Goal: Information Seeking & Learning: Learn about a topic

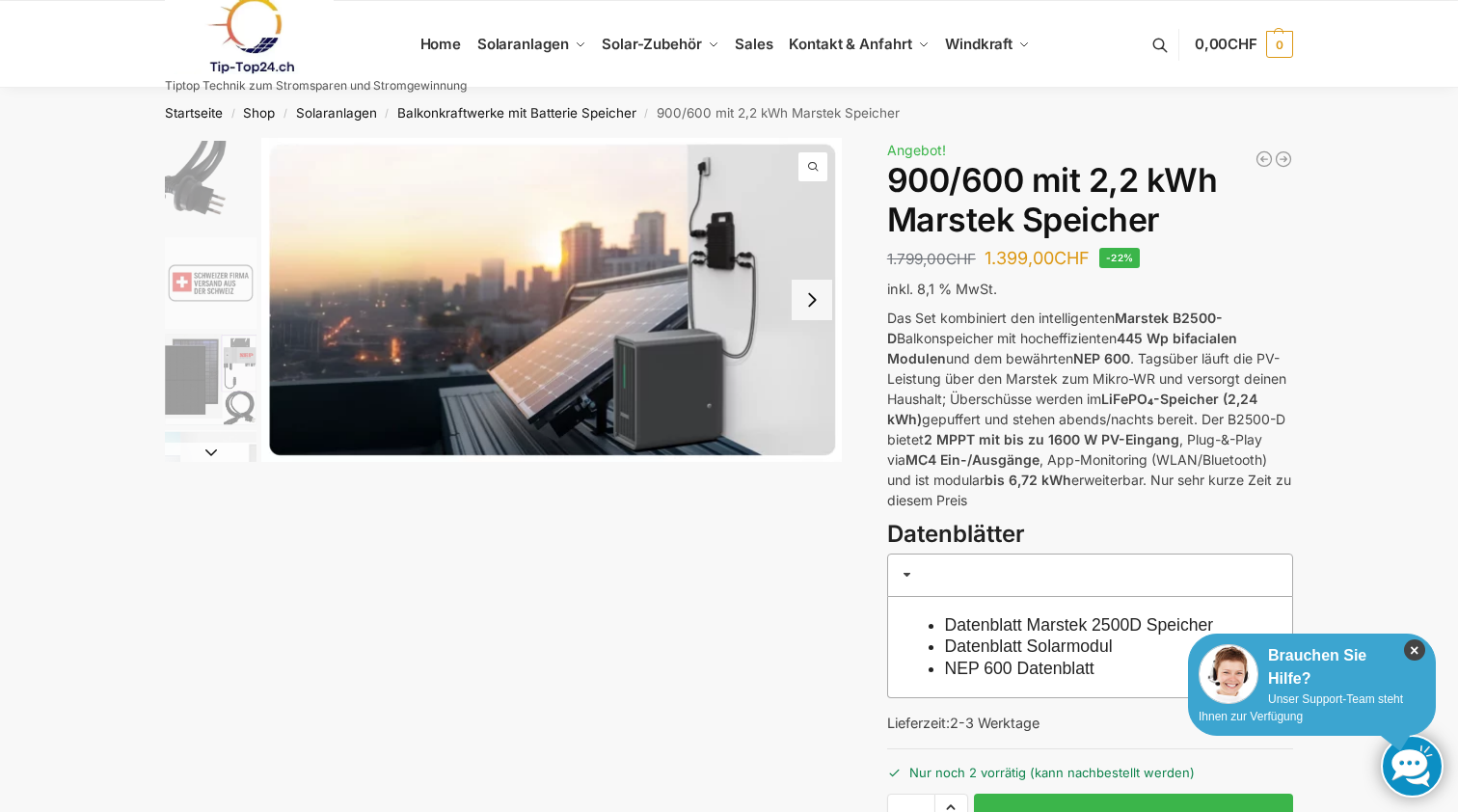
click at [1414, 647] on icon "×" at bounding box center [1415, 650] width 22 height 22
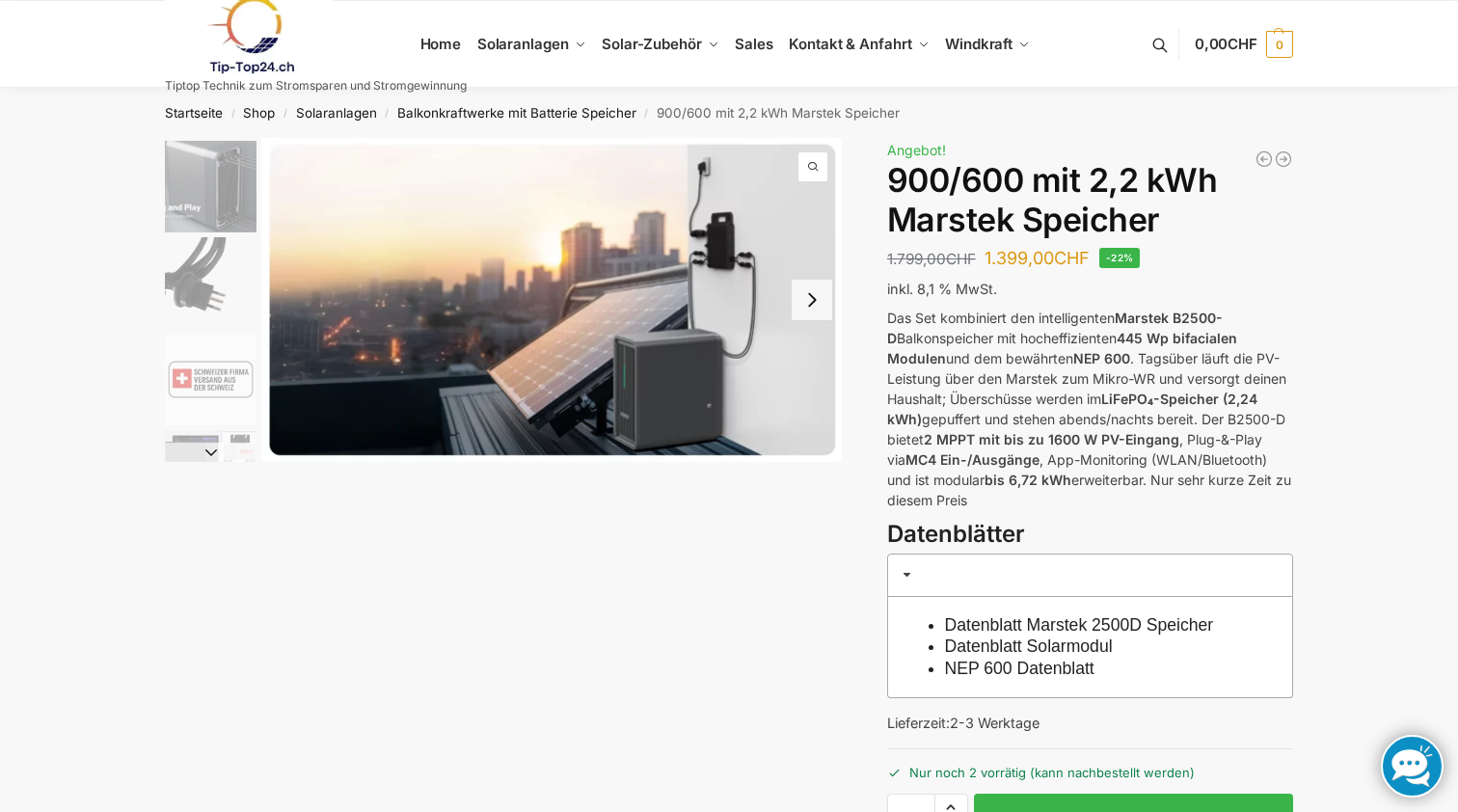
click at [771, 574] on div "Beschreibung Zusätzliche Informationen 1.799,00 CHF Ursprünglicher Preis war: 1…" at bounding box center [729, 574] width 1210 height 871
click at [215, 181] on img "2 / 8" at bounding box center [210, 186] width 92 height 92
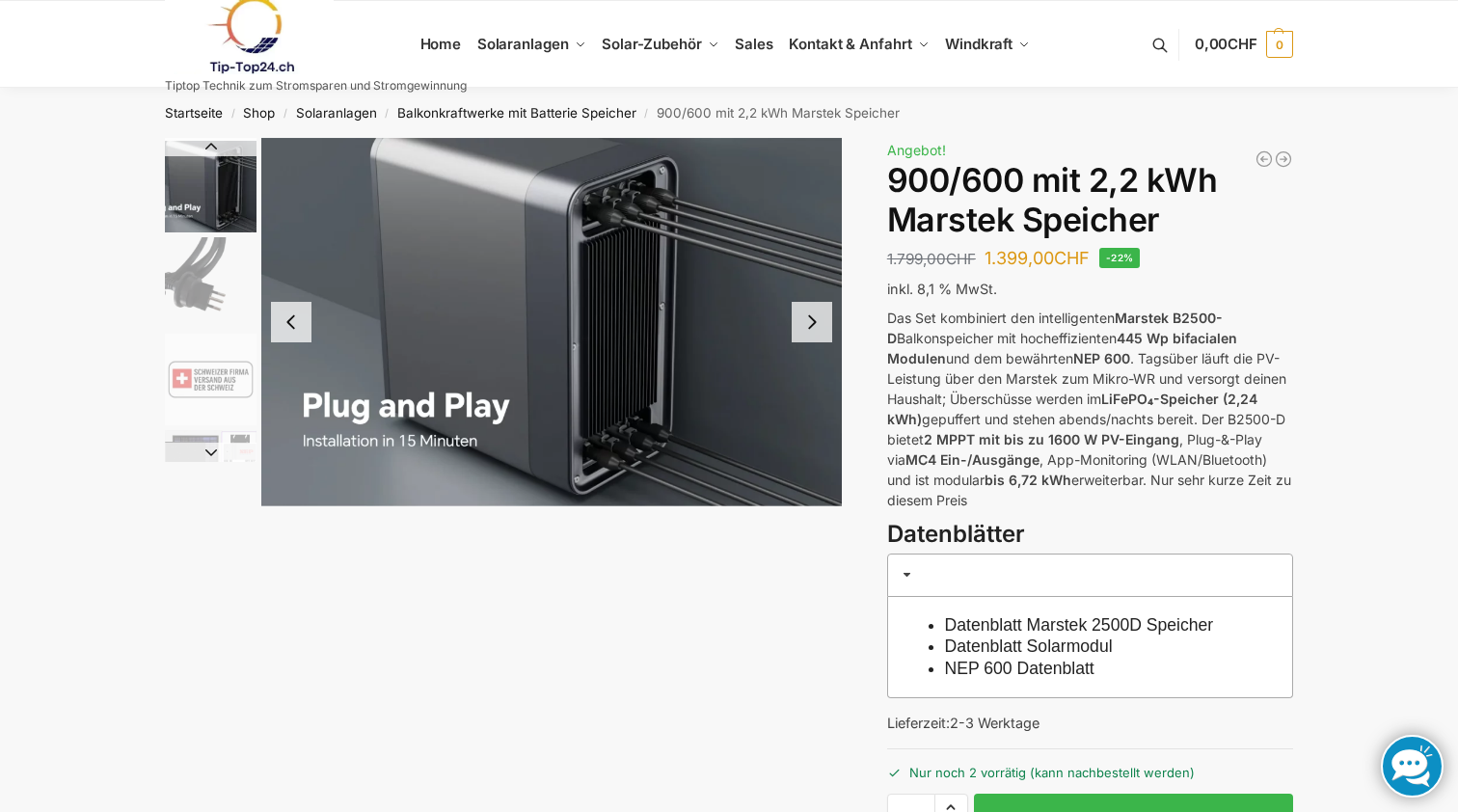
click at [204, 276] on img "3 / 8" at bounding box center [210, 283] width 92 height 92
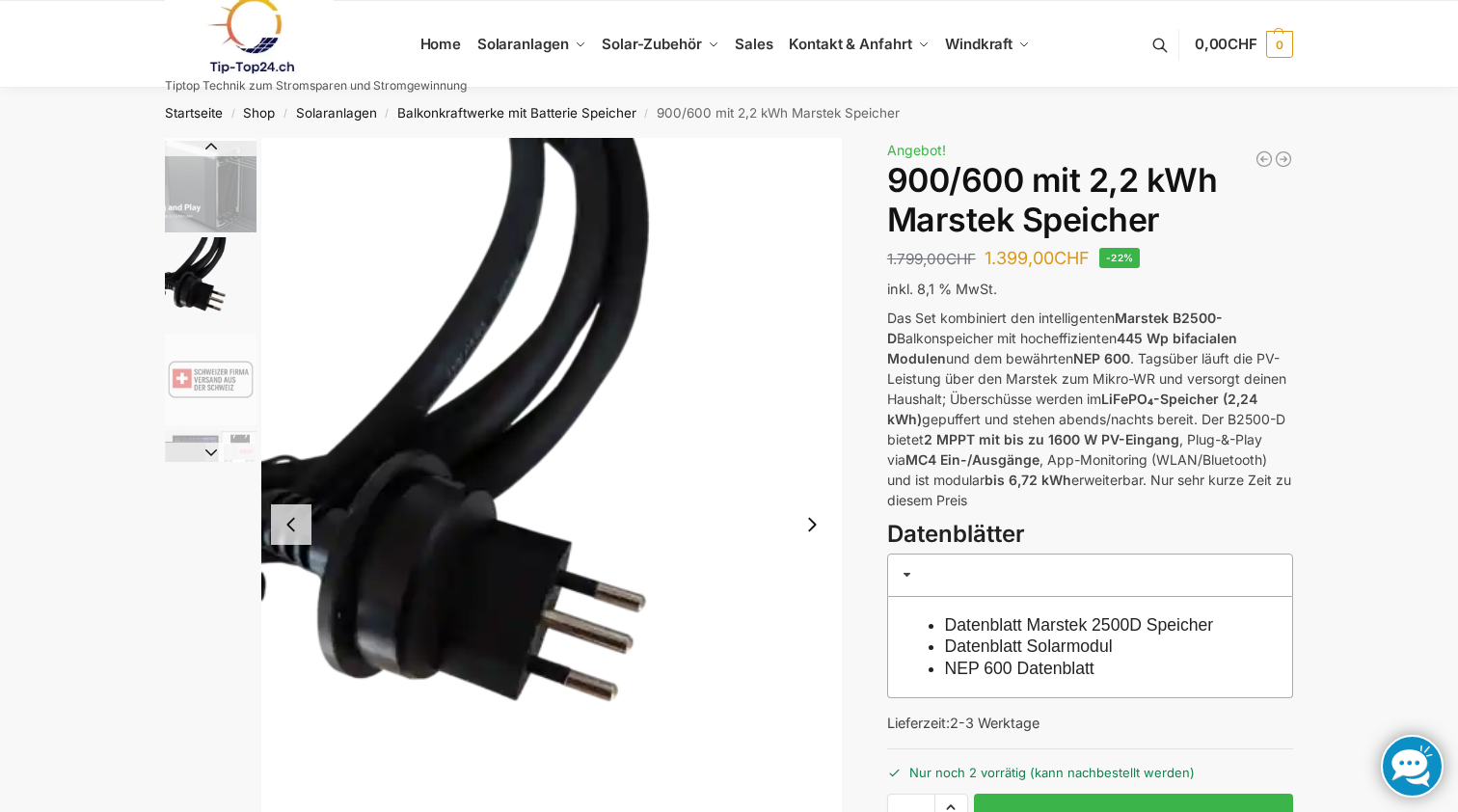
click at [200, 377] on img "4 / 8" at bounding box center [210, 378] width 92 height 92
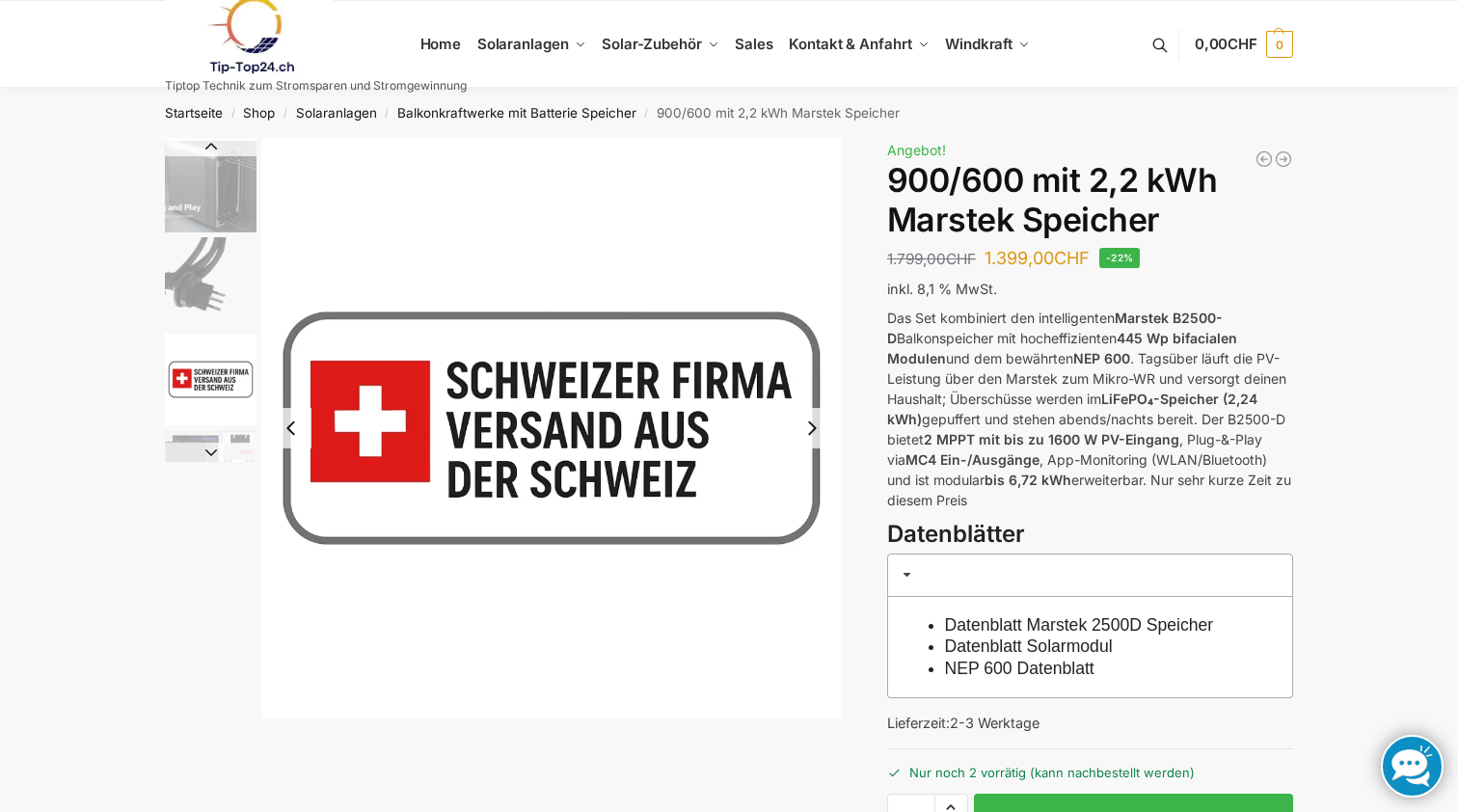
click at [200, 442] on button "Next slide" at bounding box center [210, 452] width 92 height 20
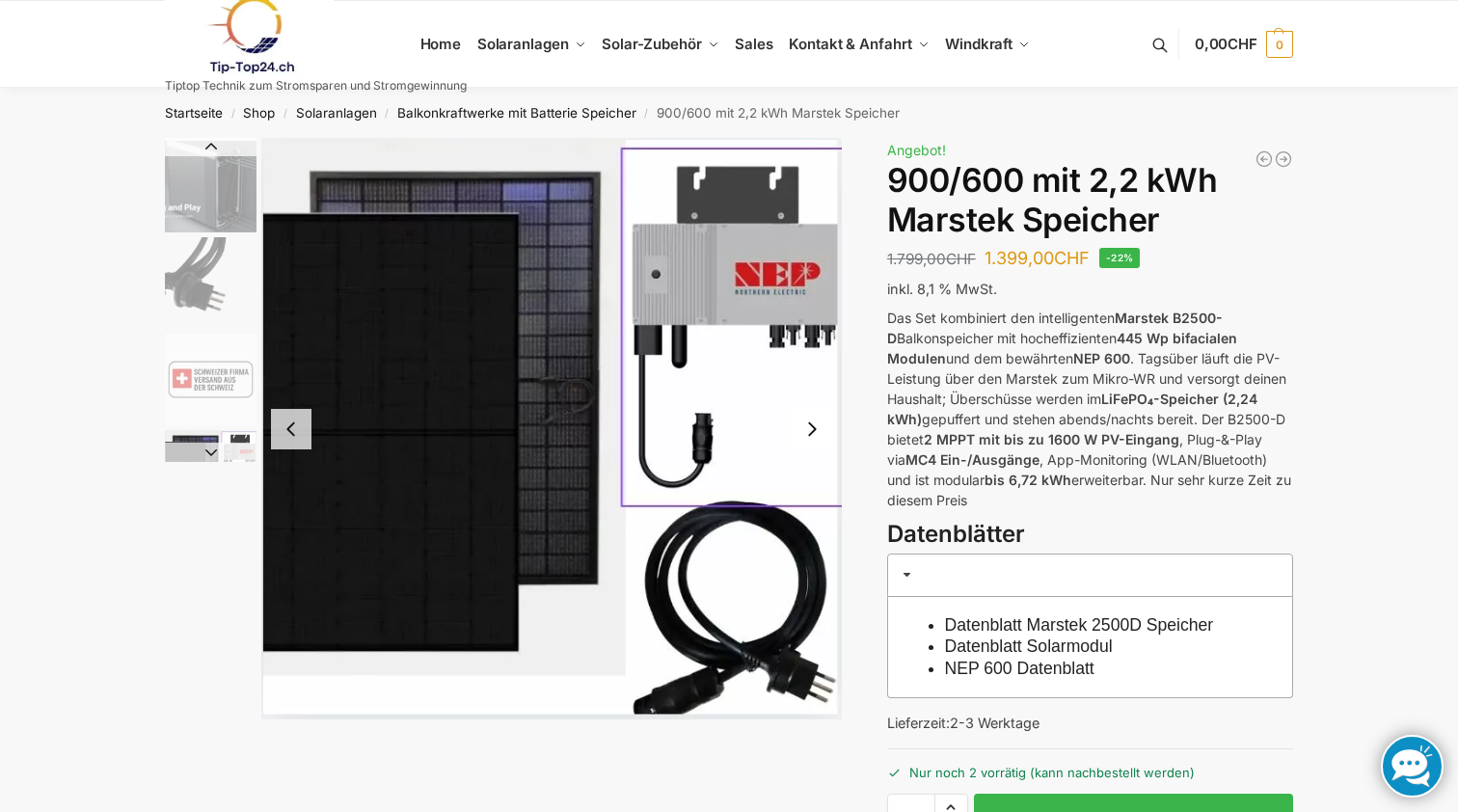
click at [812, 425] on button "Next slide" at bounding box center [811, 429] width 40 height 40
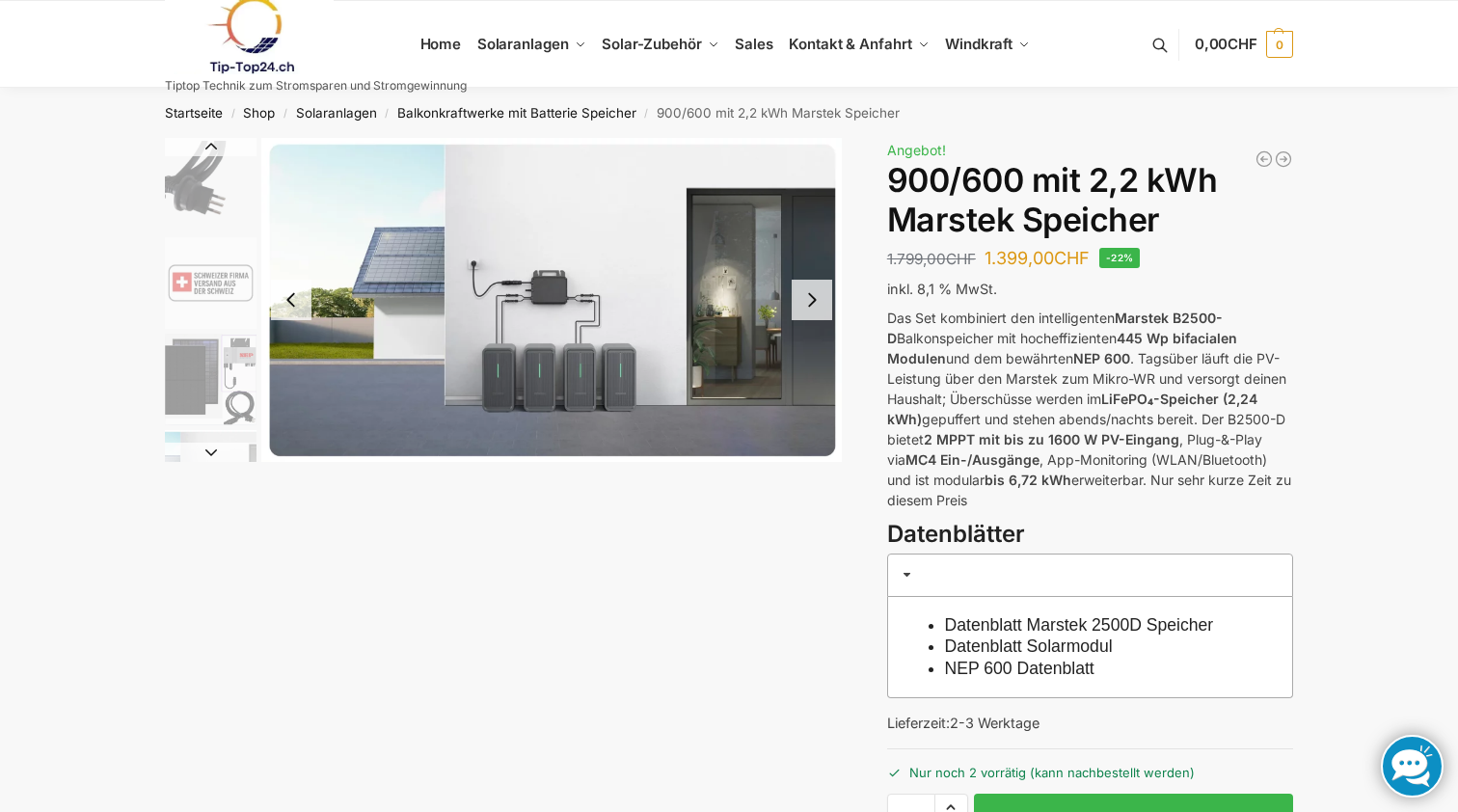
click at [557, 299] on img "6 / 8" at bounding box center [551, 300] width 581 height 324
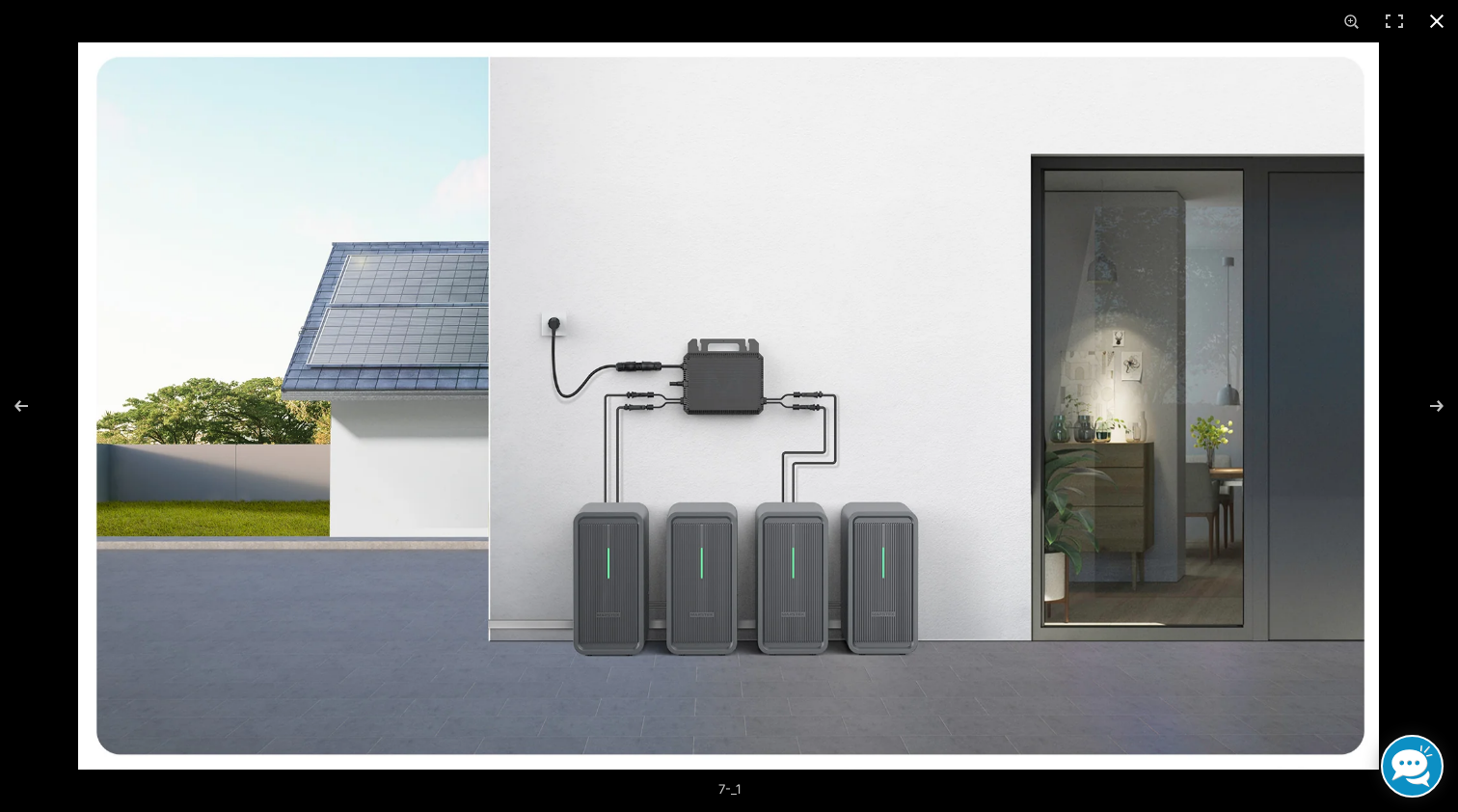
click at [1439, 22] on button "Close (Esc)" at bounding box center [1436, 21] width 42 height 42
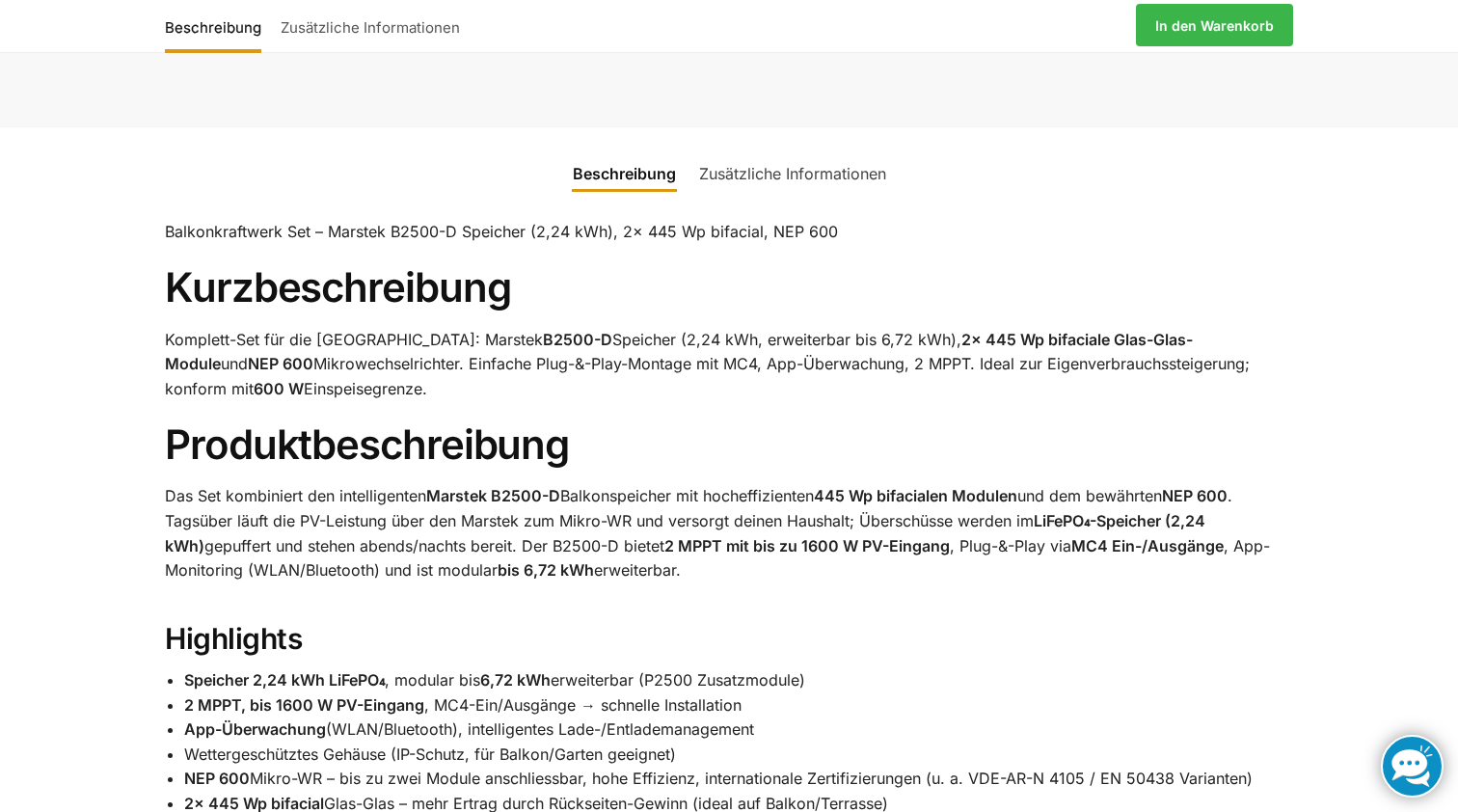
scroll to position [938, 0]
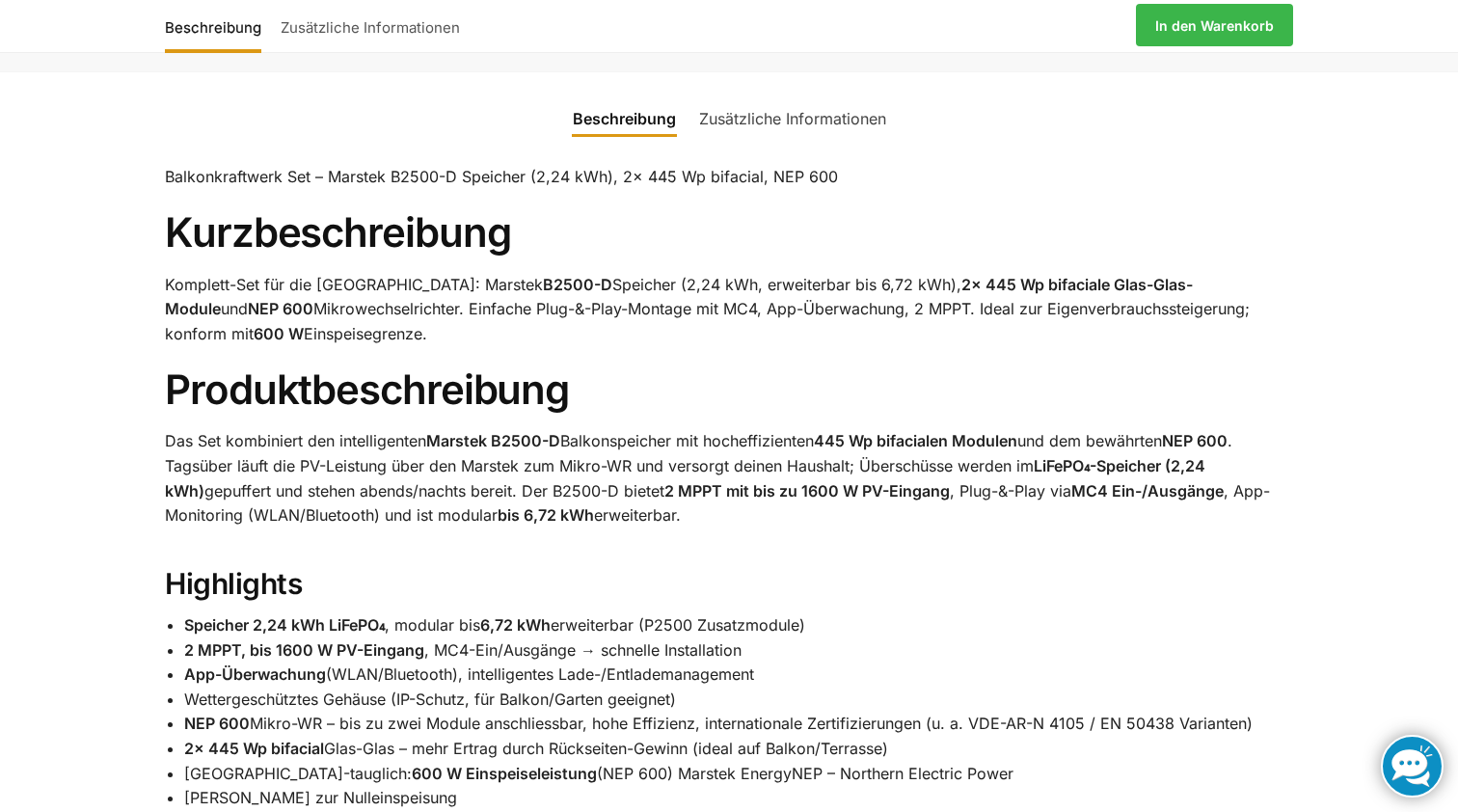
drag, startPoint x: 1379, startPoint y: 551, endPoint x: 1410, endPoint y: 673, distance: 125.9
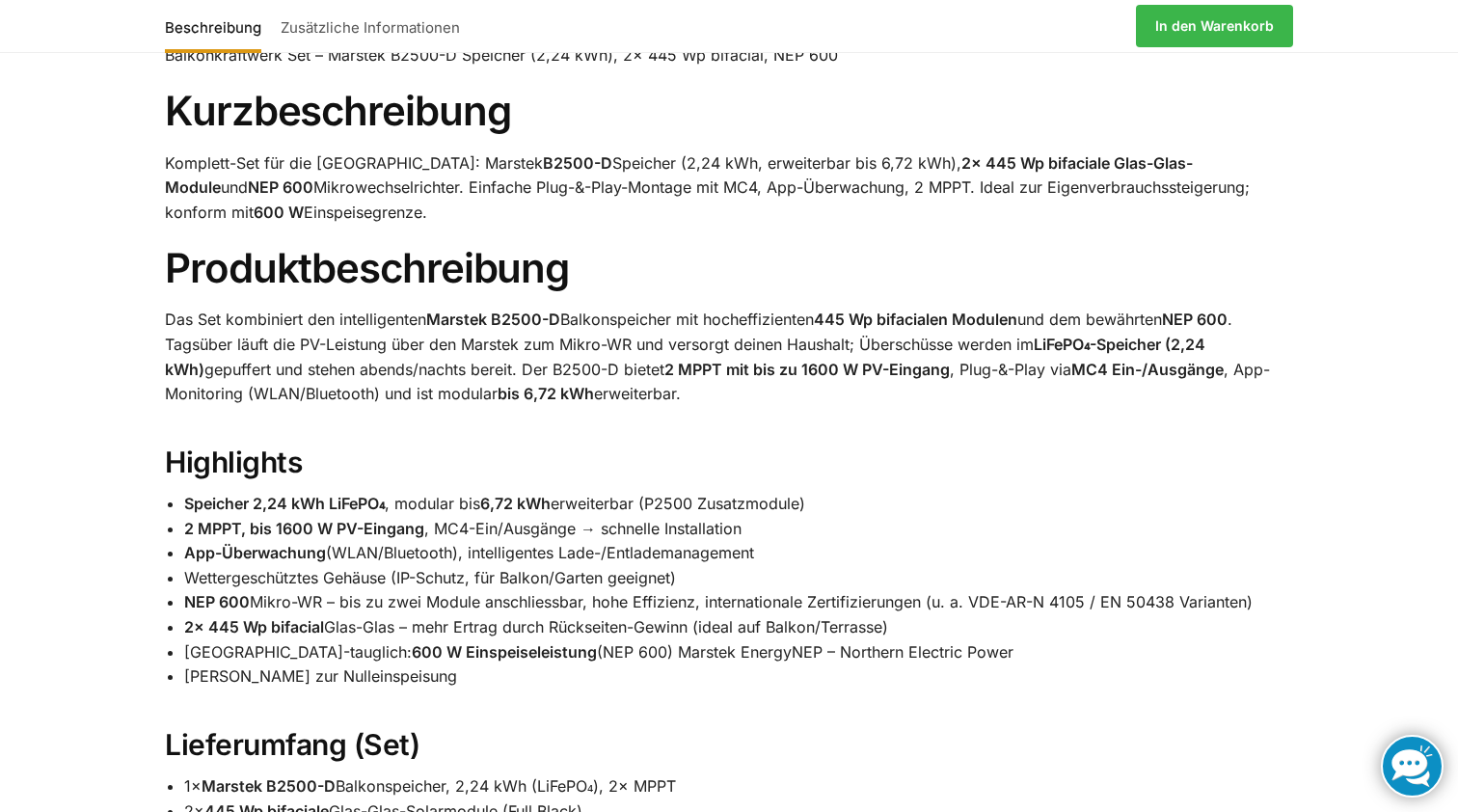
scroll to position [1055, 0]
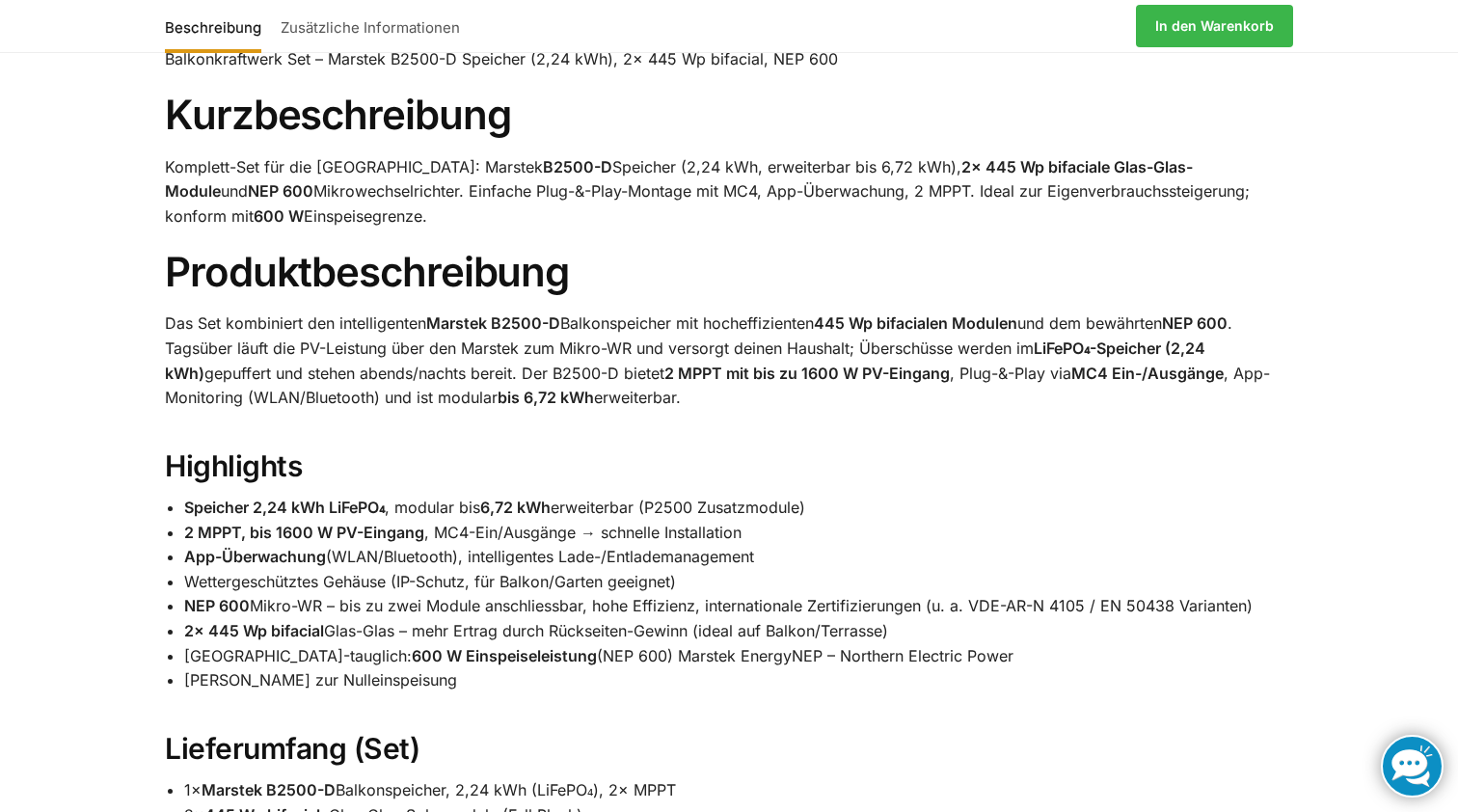
drag, startPoint x: 832, startPoint y: 314, endPoint x: 1036, endPoint y: 317, distance: 204.0
copy p "445 Wp bifacialen Modulen"
click at [955, 93] on h1 "Kurzbeschreibung" at bounding box center [729, 114] width 1129 height 48
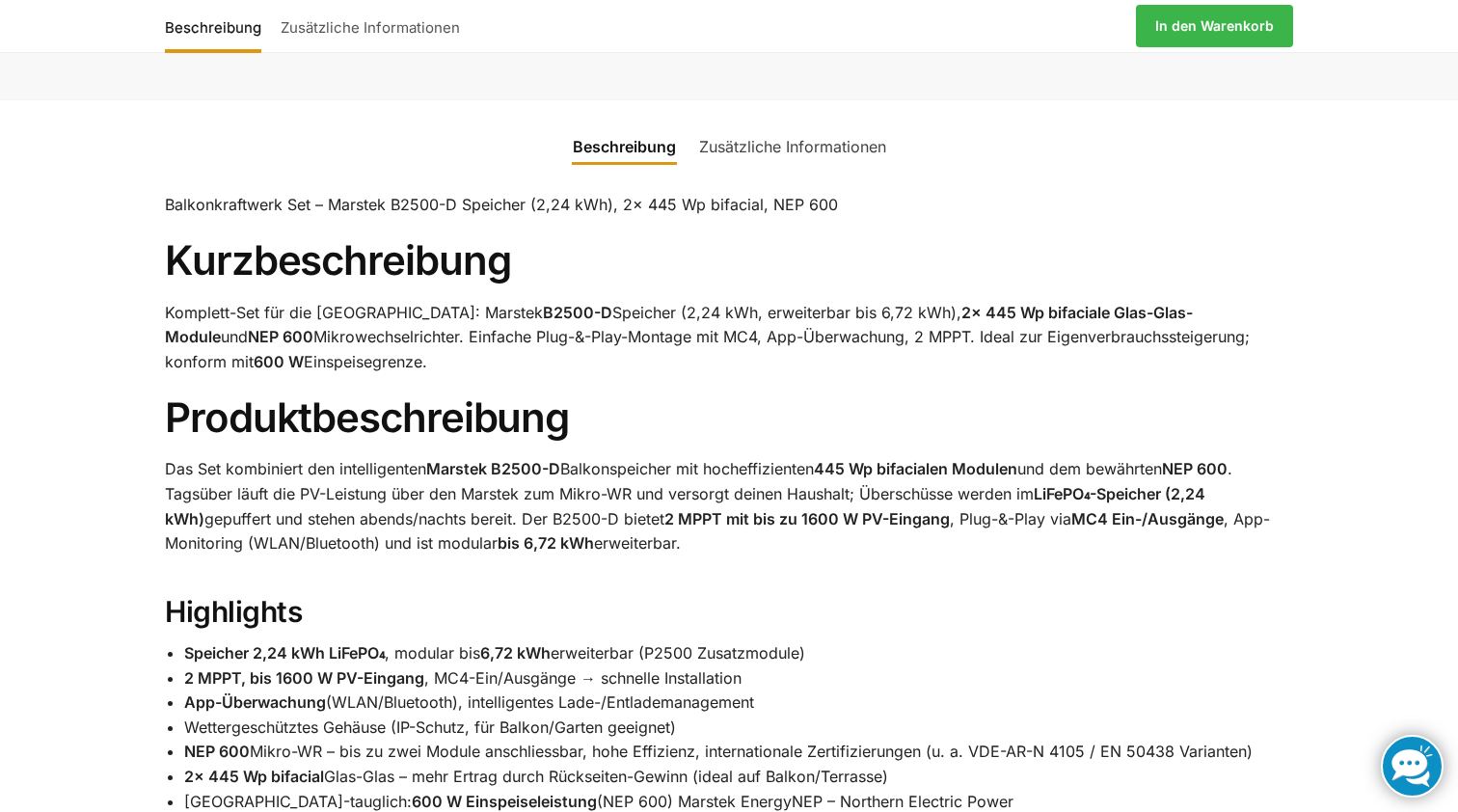
scroll to position [884, 0]
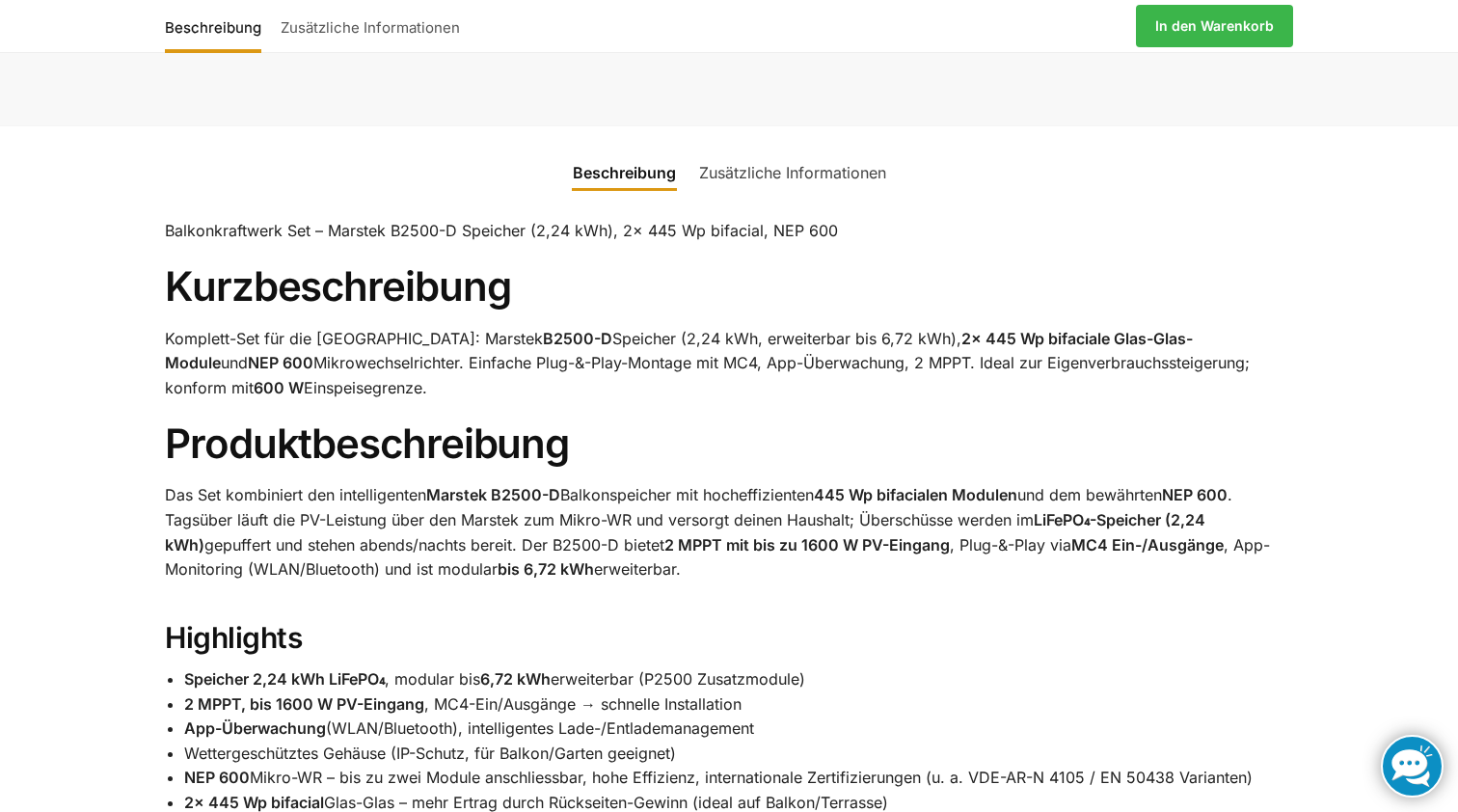
drag, startPoint x: 1200, startPoint y: 334, endPoint x: 1271, endPoint y: 333, distance: 71.0
click at [1271, 333] on p "Komplett-Set für die Schweiz: Marstek B2500-D Speicher (2,24 kWh, erweiterbar b…" at bounding box center [729, 364] width 1129 height 74
copy p "NEP 600"
click at [1338, 191] on ul "Beschreibung Zusätzliche Informationen" at bounding box center [729, 161] width 1377 height 69
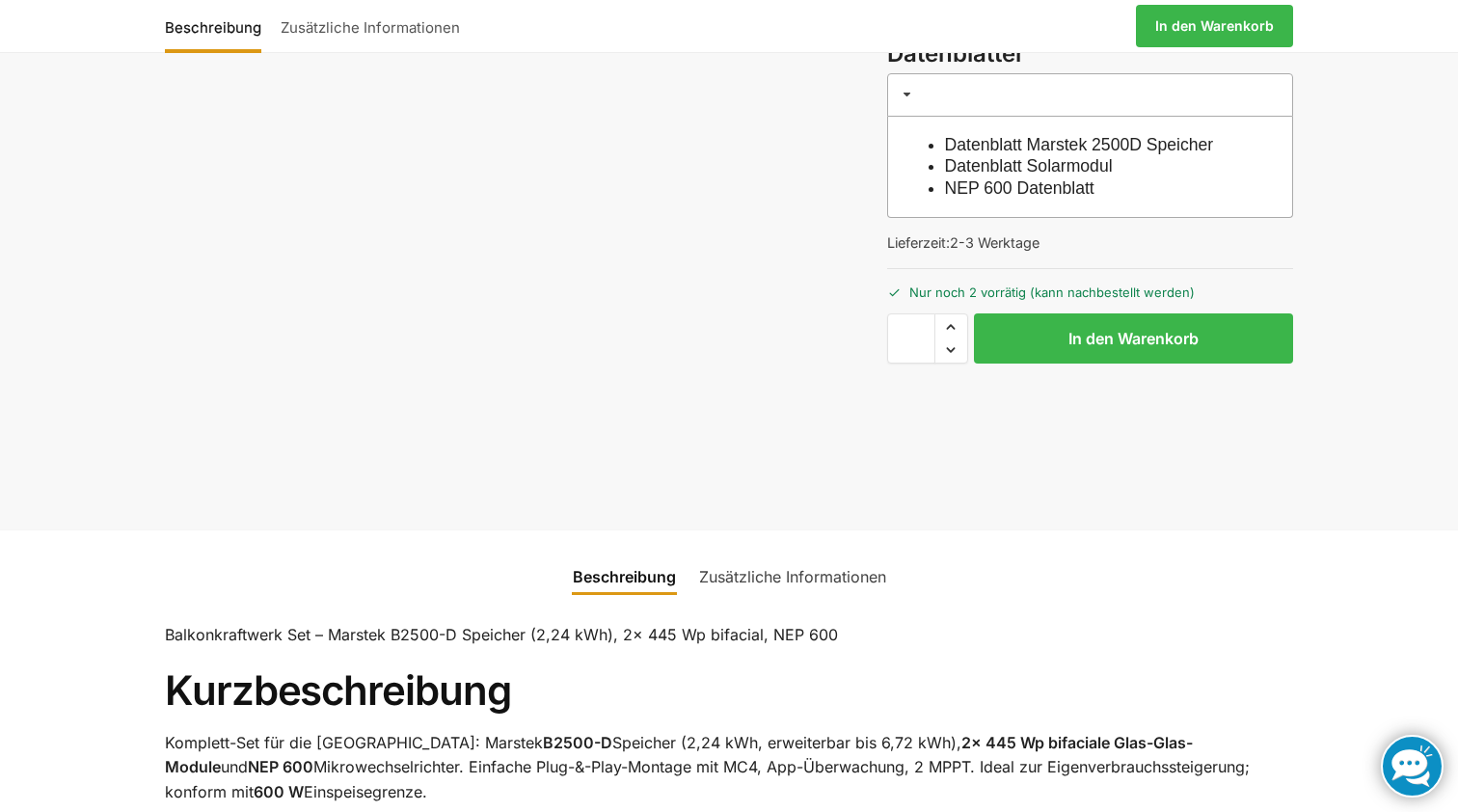
scroll to position [460, 0]
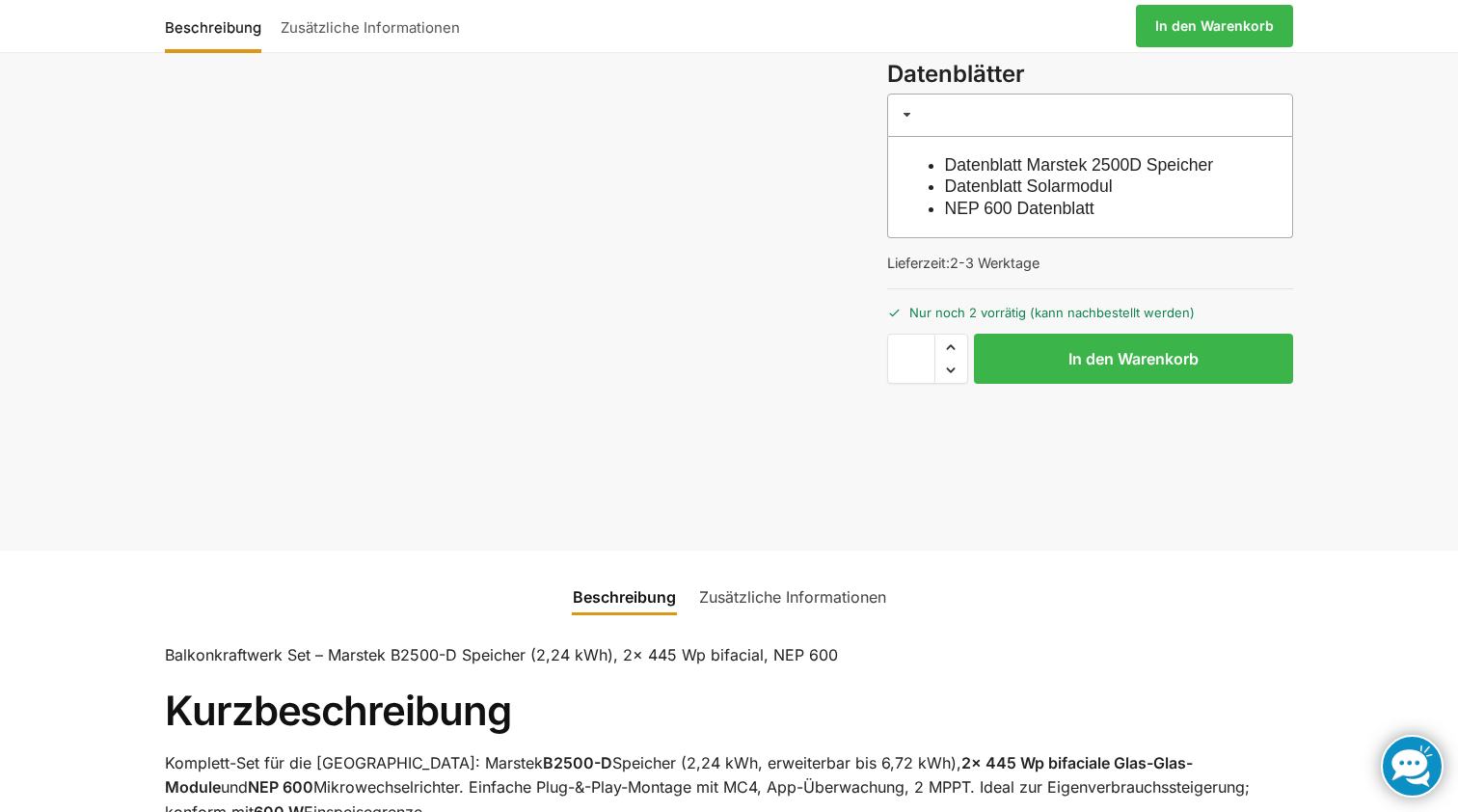
click at [1094, 177] on link "Datenblatt Solarmodul" at bounding box center [1029, 186] width 168 height 20
click at [401, 245] on div "7-_1 Beschreibung Zusätzliche Informationen 1.799,00 CHF Ursprünglicher Preis w…" at bounding box center [729, 113] width 1210 height 871
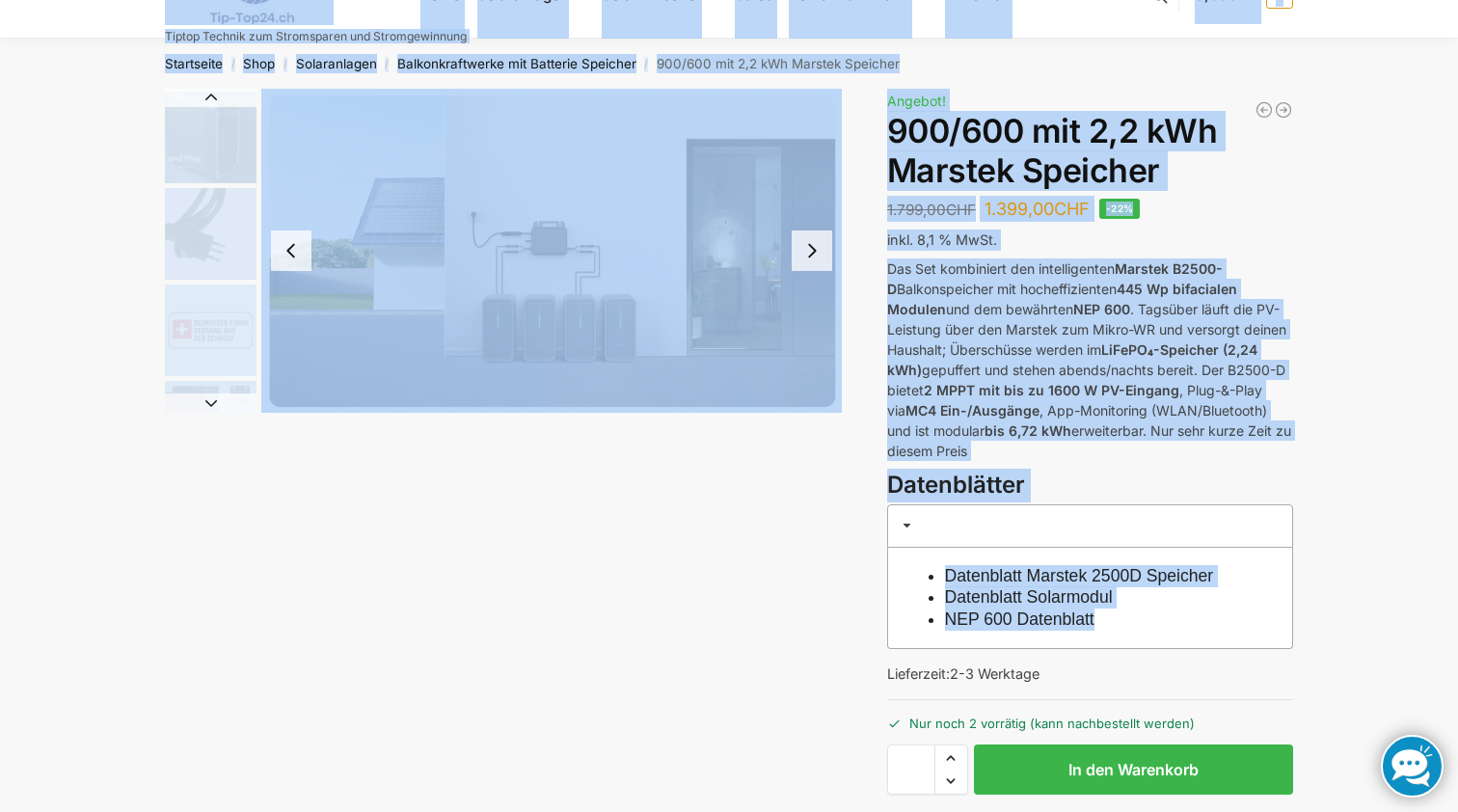
scroll to position [0, 0]
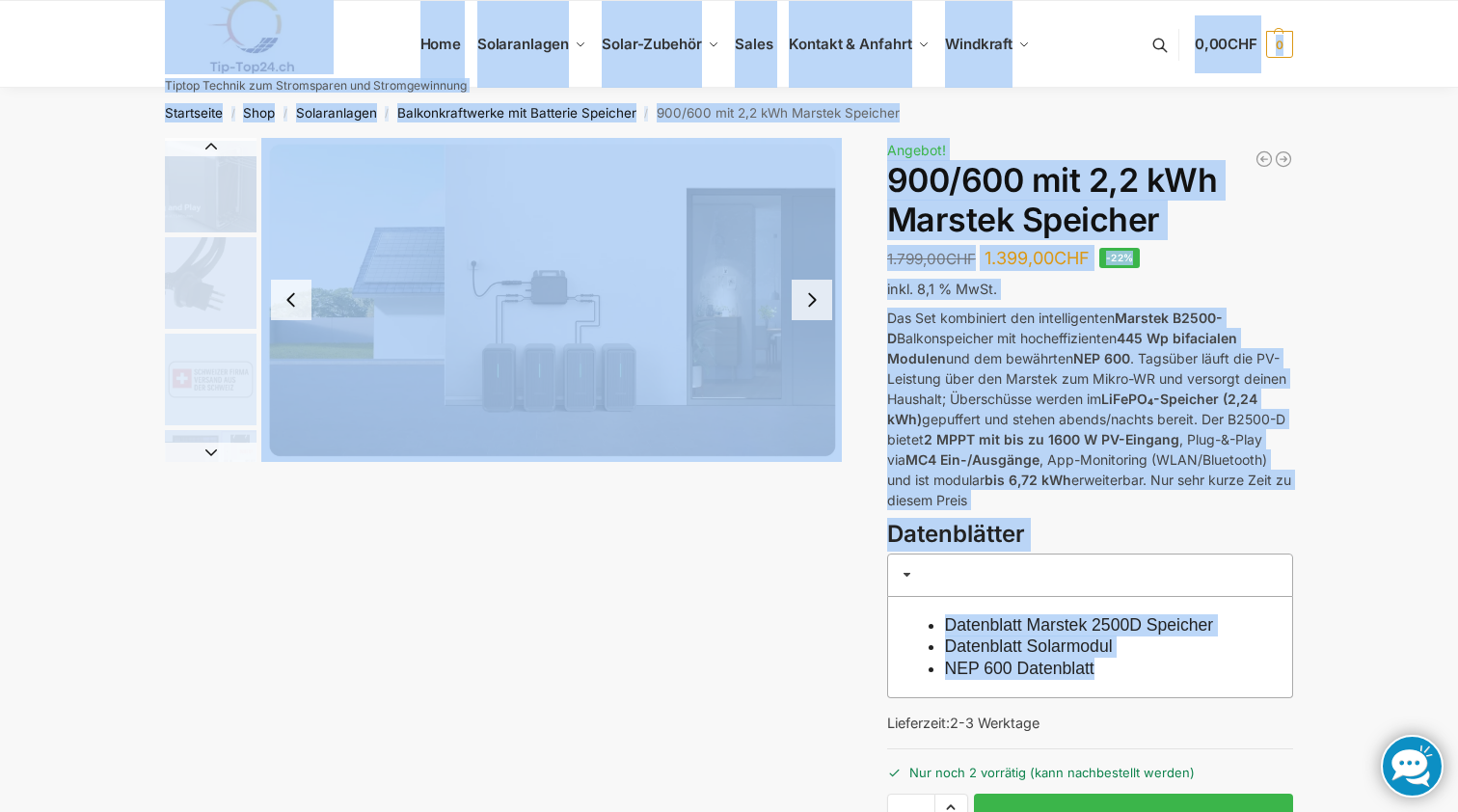
drag, startPoint x: 1394, startPoint y: 230, endPoint x: 1359, endPoint y: -71, distance: 303.0
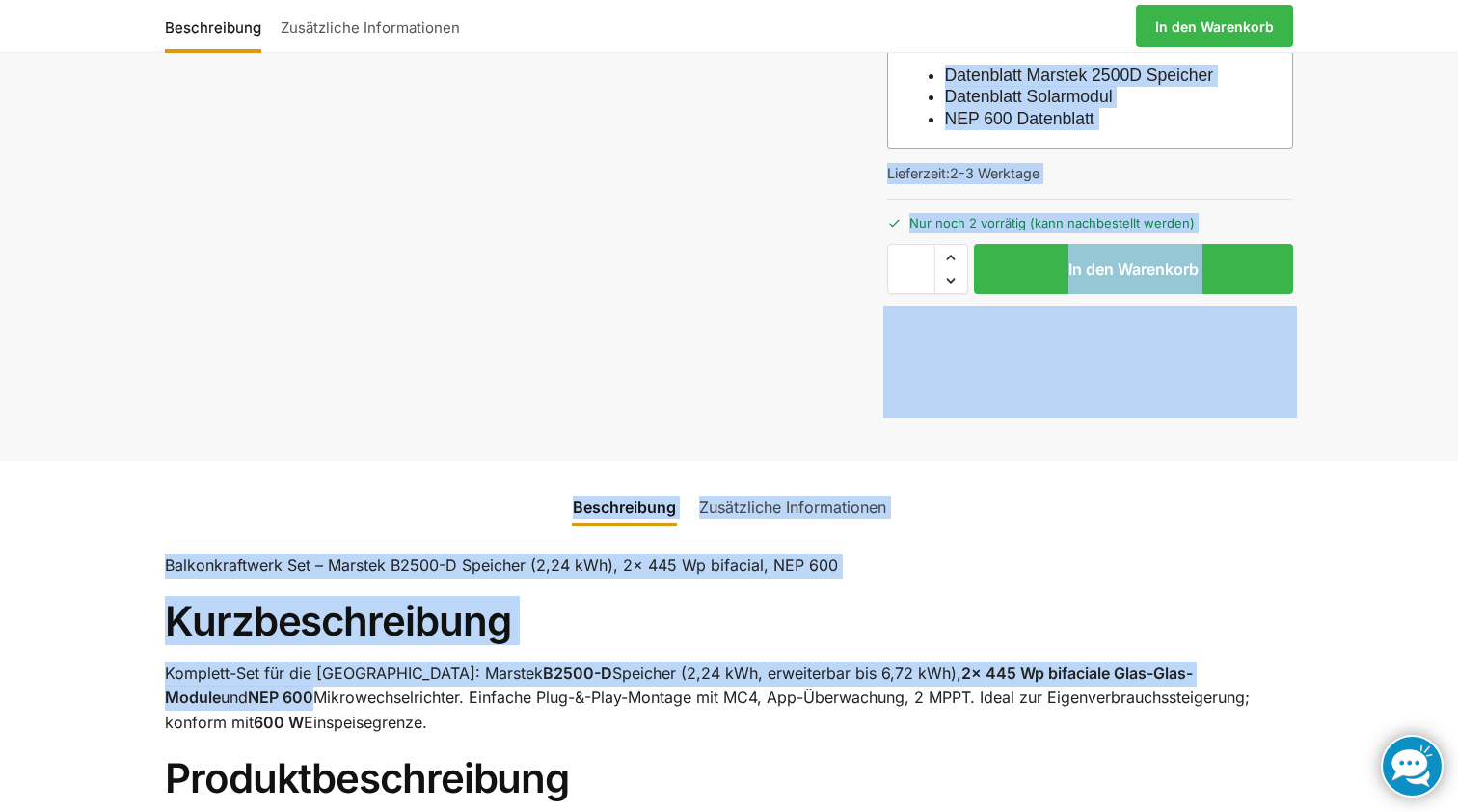
scroll to position [556, 0]
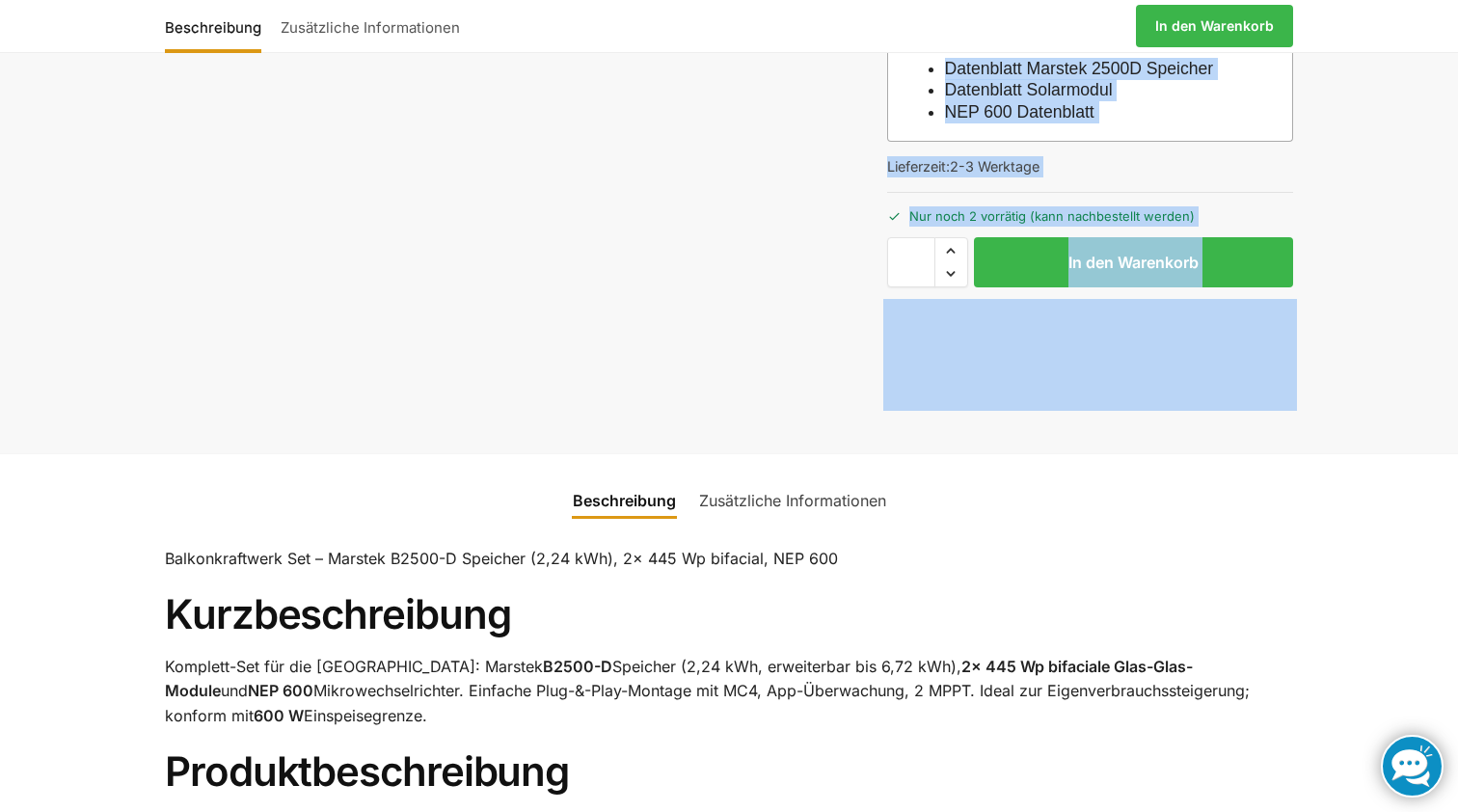
drag, startPoint x: 1400, startPoint y: 547, endPoint x: 1359, endPoint y: 372, distance: 179.7
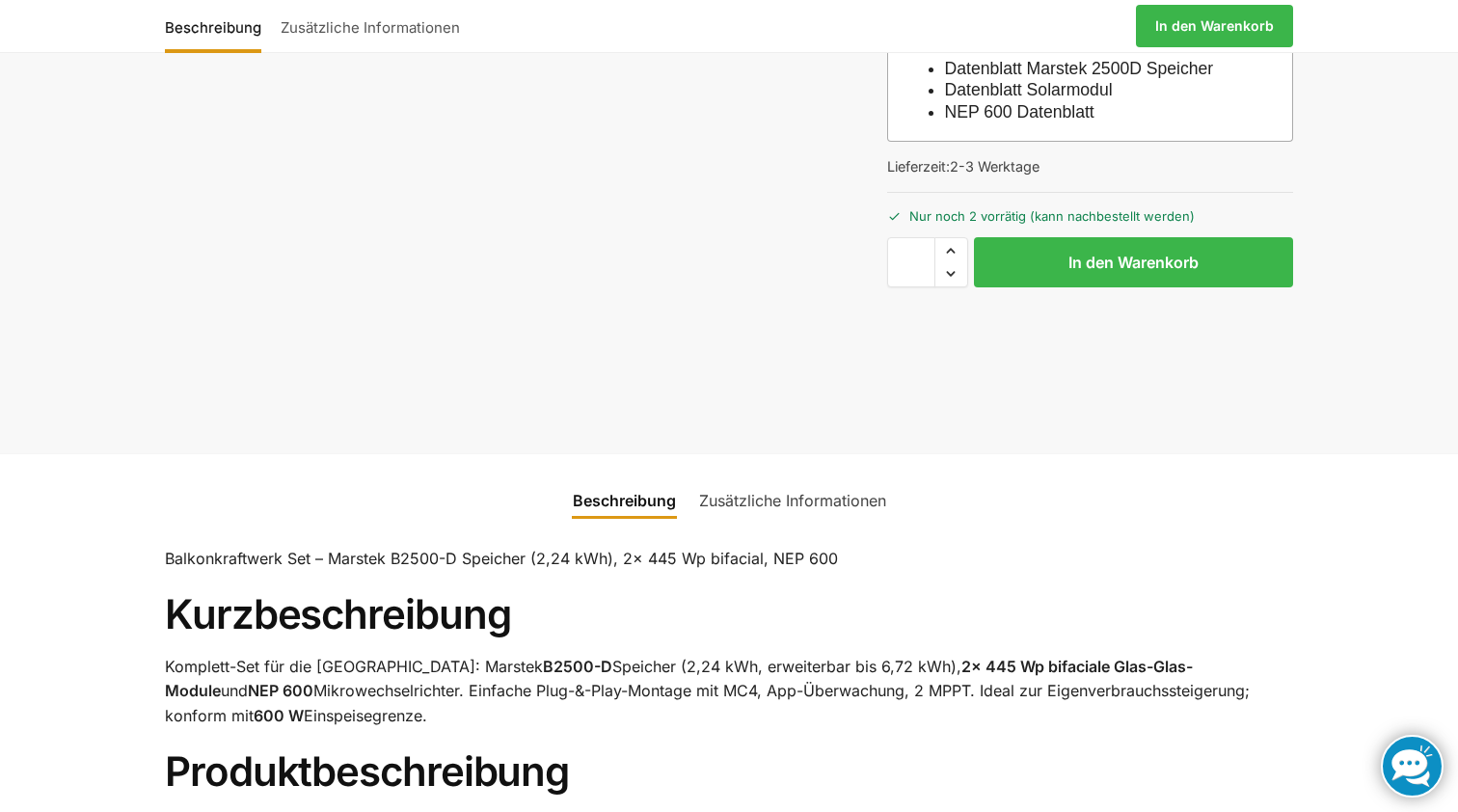
drag, startPoint x: 1129, startPoint y: 579, endPoint x: 1132, endPoint y: 562, distance: 17.3
click at [1088, 89] on link "Datenblatt Solarmodul" at bounding box center [1029, 90] width 168 height 20
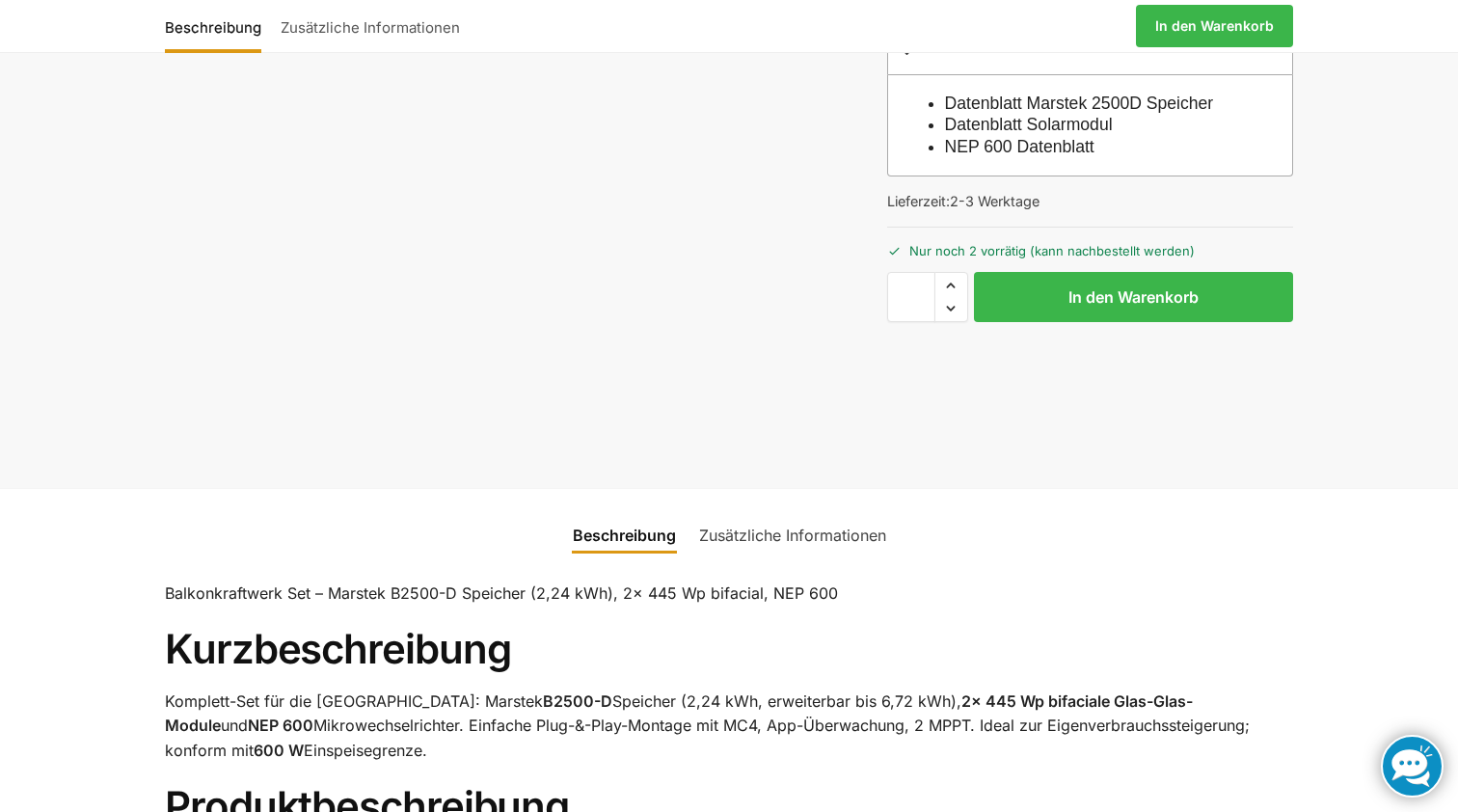
scroll to position [405, 0]
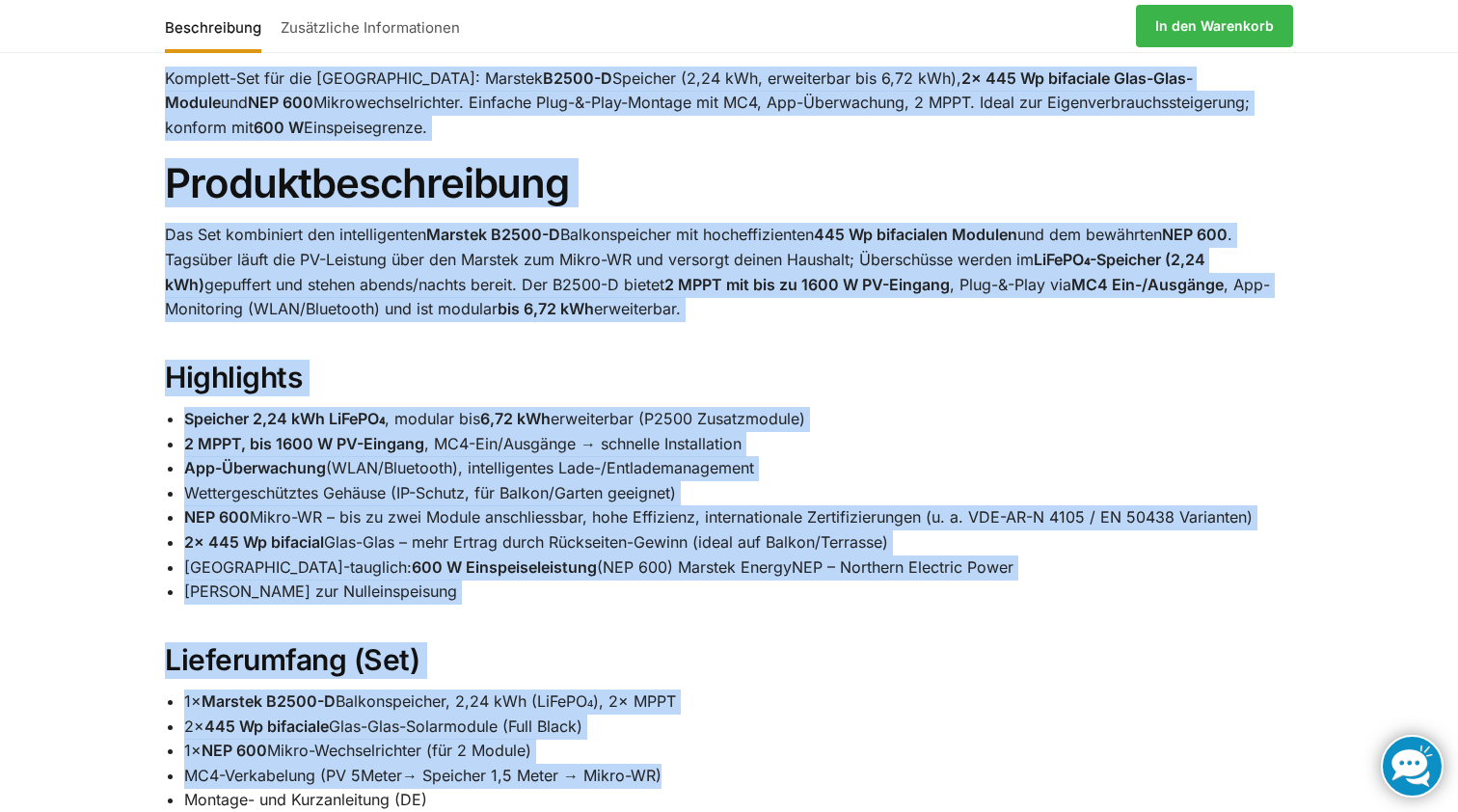
scroll to position [1146, 0]
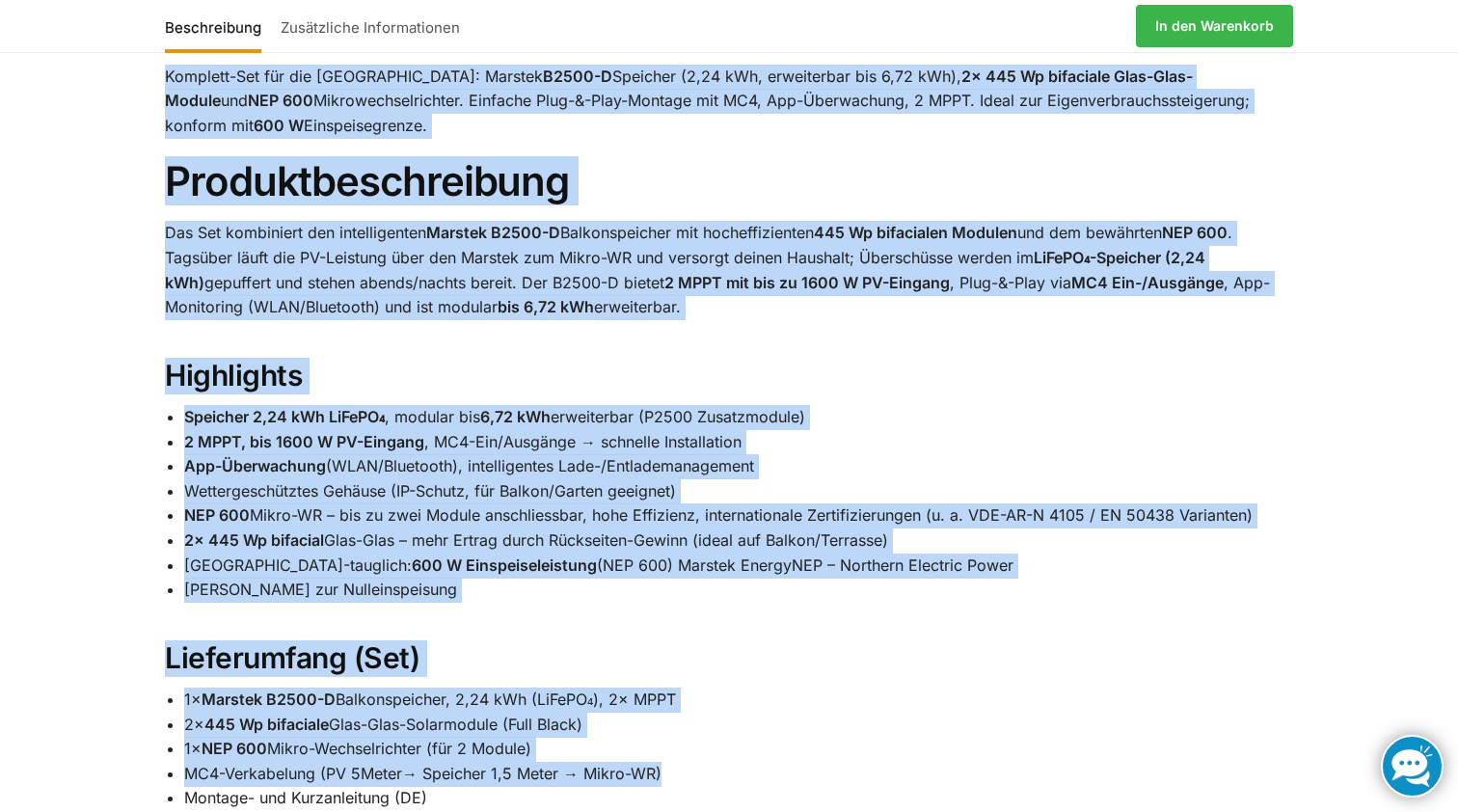
drag, startPoint x: 1220, startPoint y: 672, endPoint x: 1213, endPoint y: 724, distance: 52.5
click at [1213, 724] on div "Balkonkraftwerk Set – Marstek B2500-D Speicher (2,24 kWh), 2× 445 Wp bifacial, …" at bounding box center [729, 809] width 1210 height 1753
click at [1143, 645] on h2 "Lieferumfang (Set)" at bounding box center [729, 658] width 1129 height 36
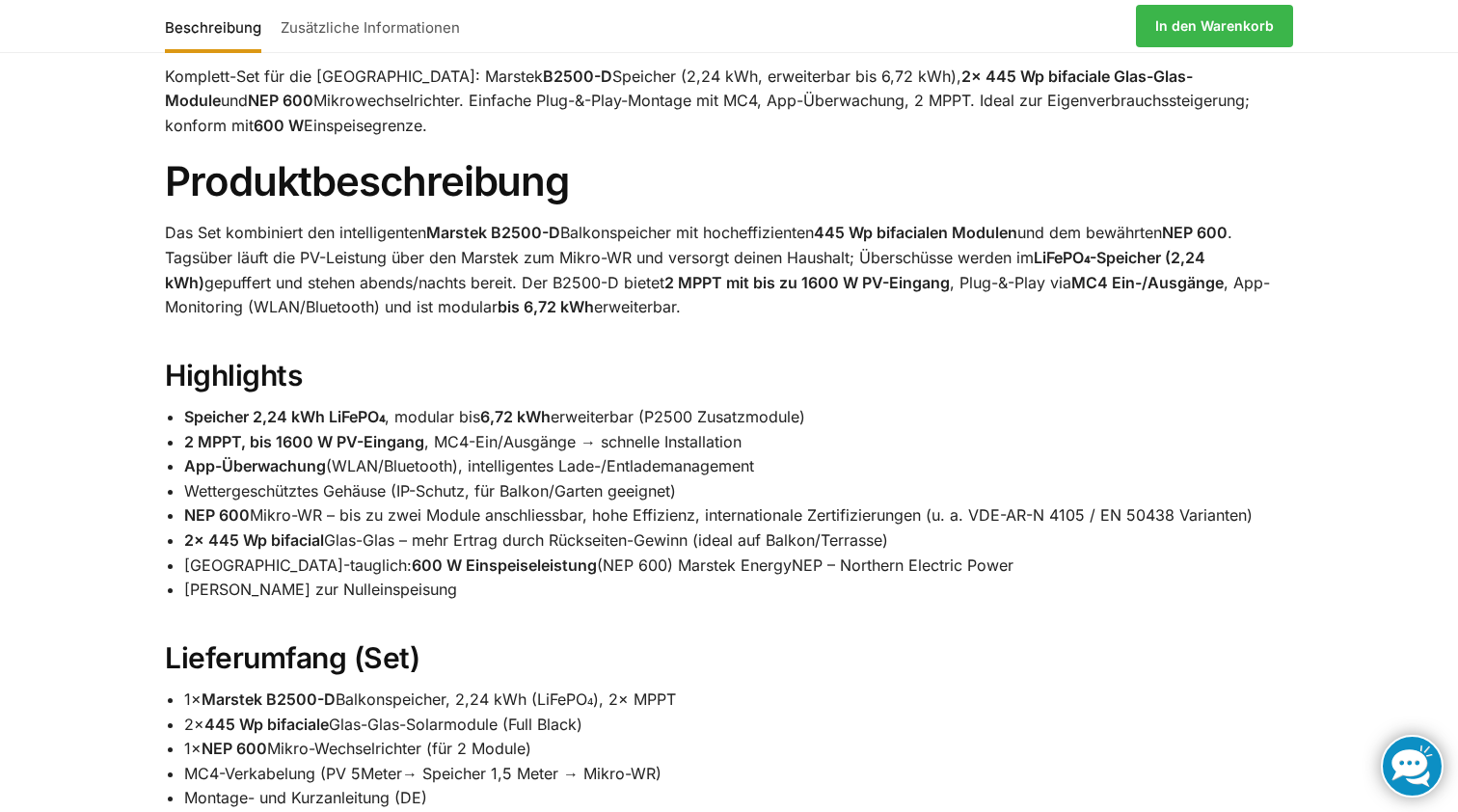
click at [1213, 612] on div "Balkonkraftwerk Set – Marstek B2500-D Speicher (2,24 kWh), 2× 445 Wp bifacial, …" at bounding box center [729, 809] width 1210 height 1753
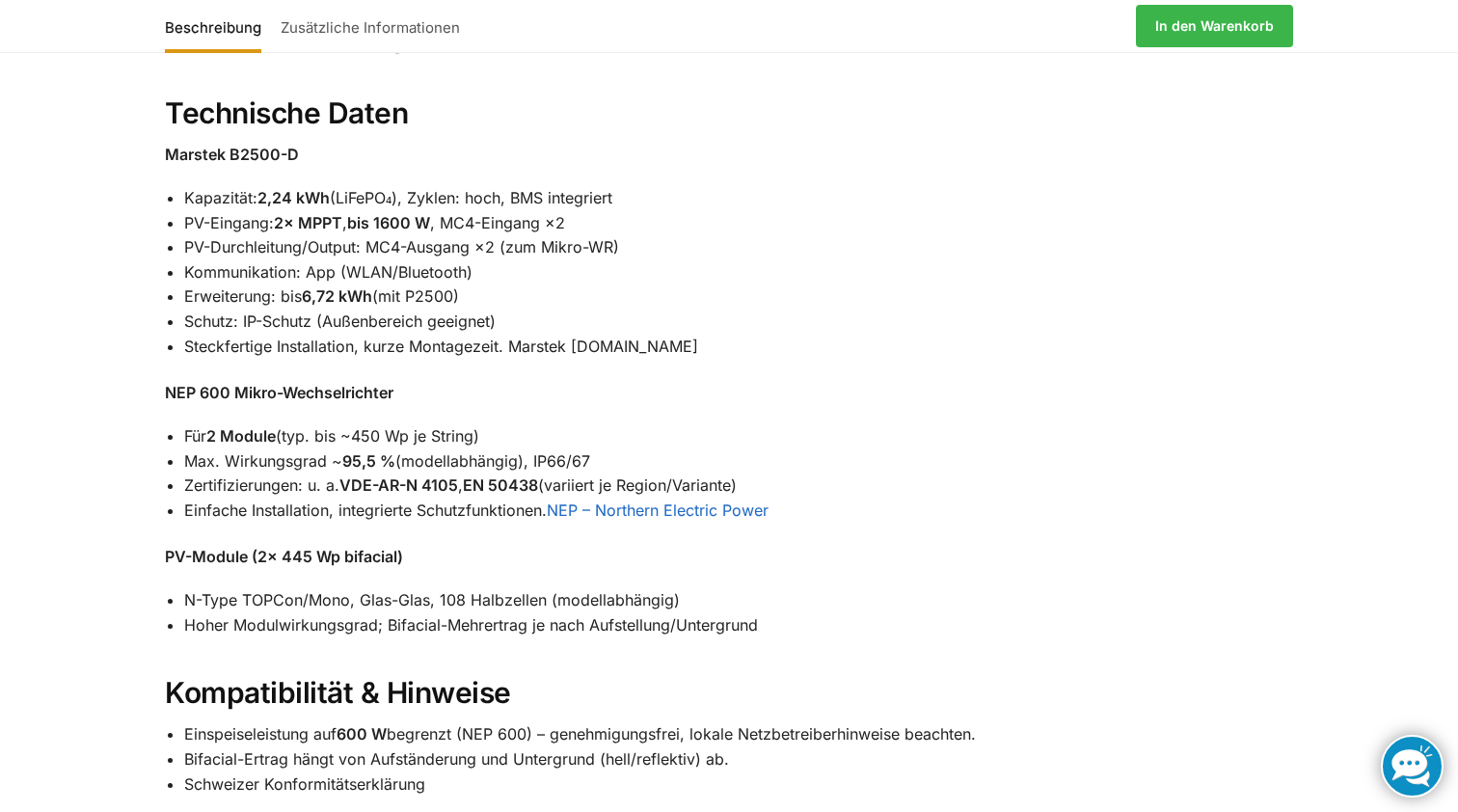
scroll to position [1996, 0]
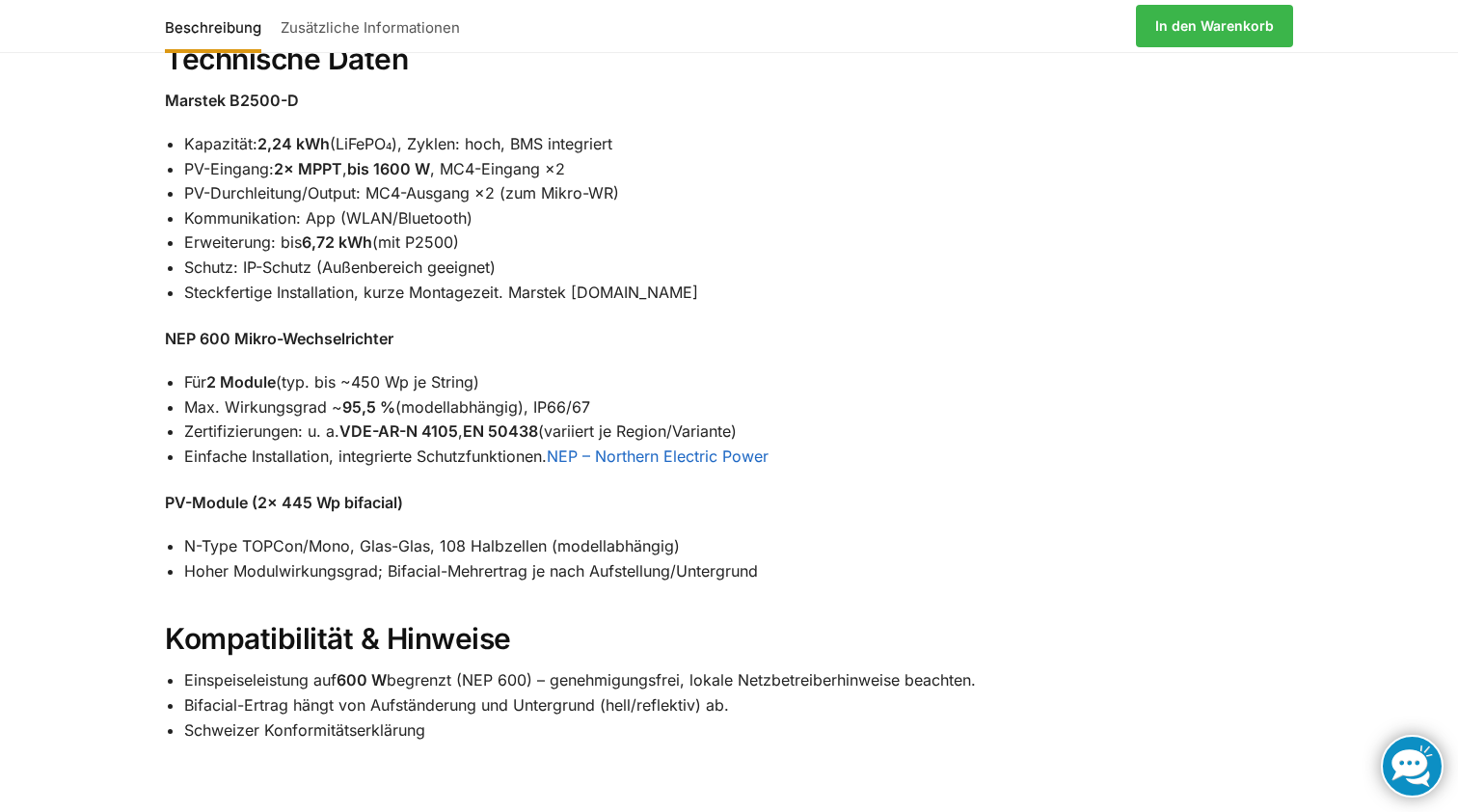
scroll to position [2045, 0]
drag, startPoint x: 165, startPoint y: 328, endPoint x: 399, endPoint y: 330, distance: 234.0
click at [399, 330] on p "NEP 600 Mikro-Wechselrichter" at bounding box center [729, 340] width 1129 height 25
copy strong "NEP 600 Mikro-Wechselrichter"
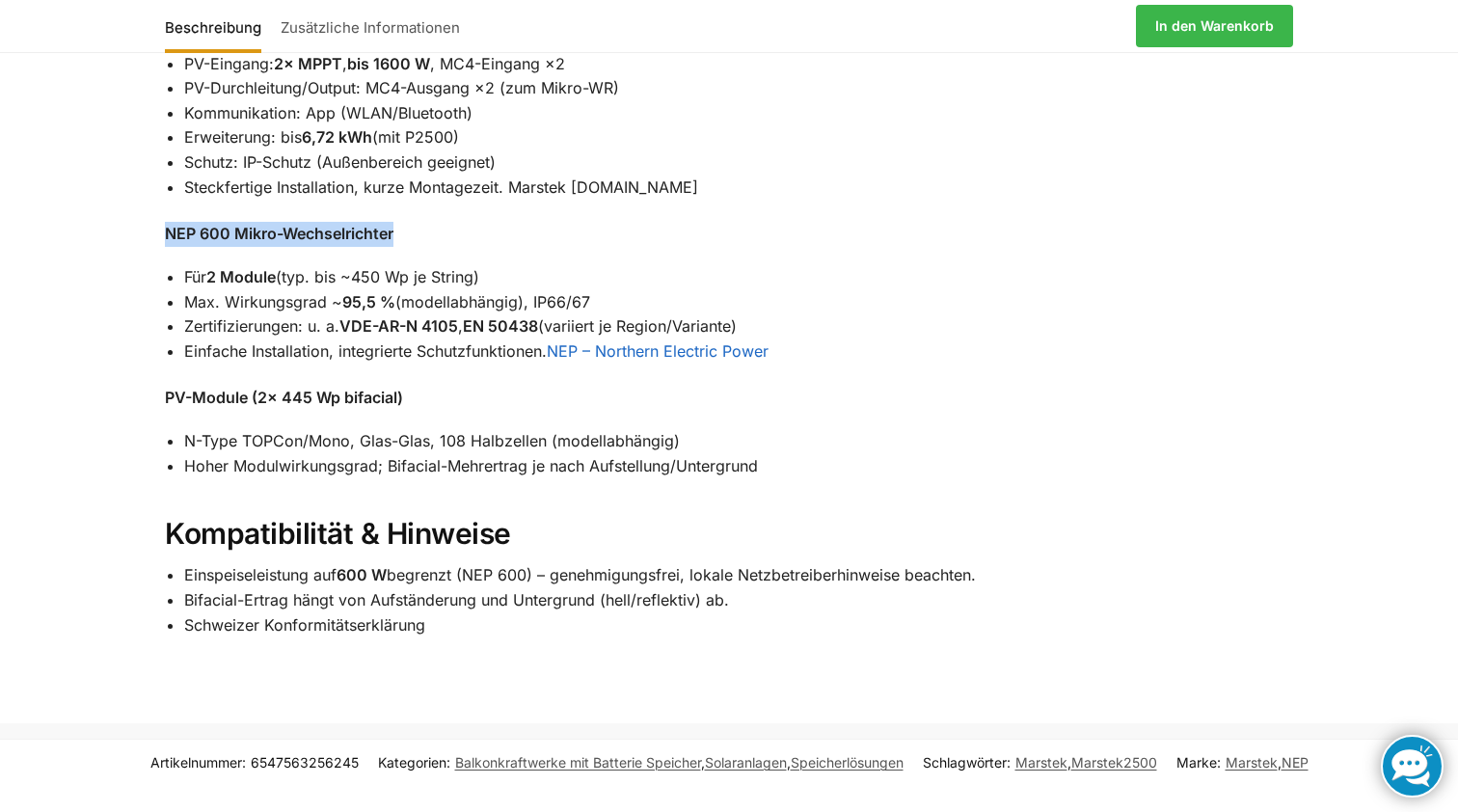
scroll to position [2146, 0]
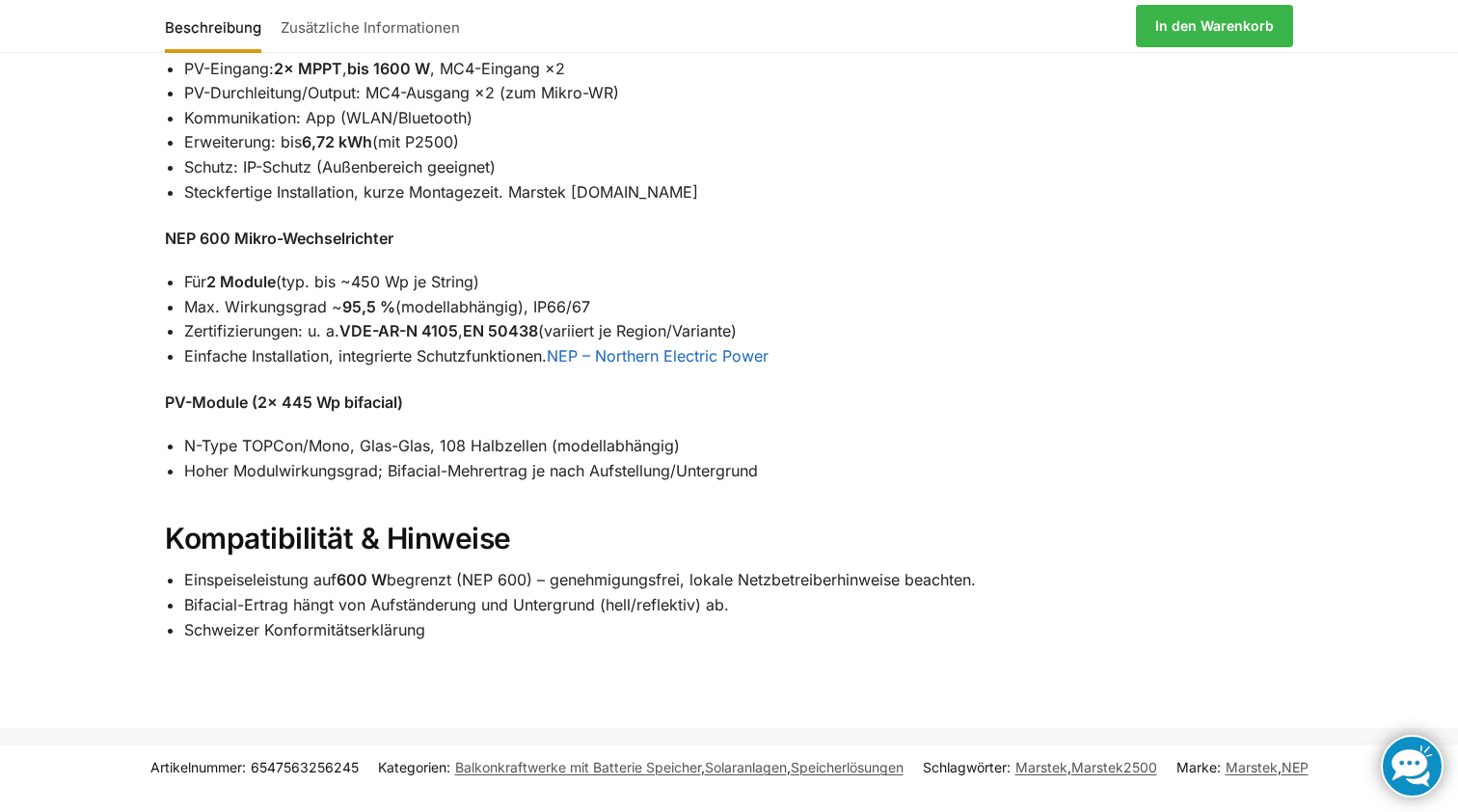
click at [270, 620] on li "Schweizer Konformitätserklärung" at bounding box center [738, 630] width 1109 height 25
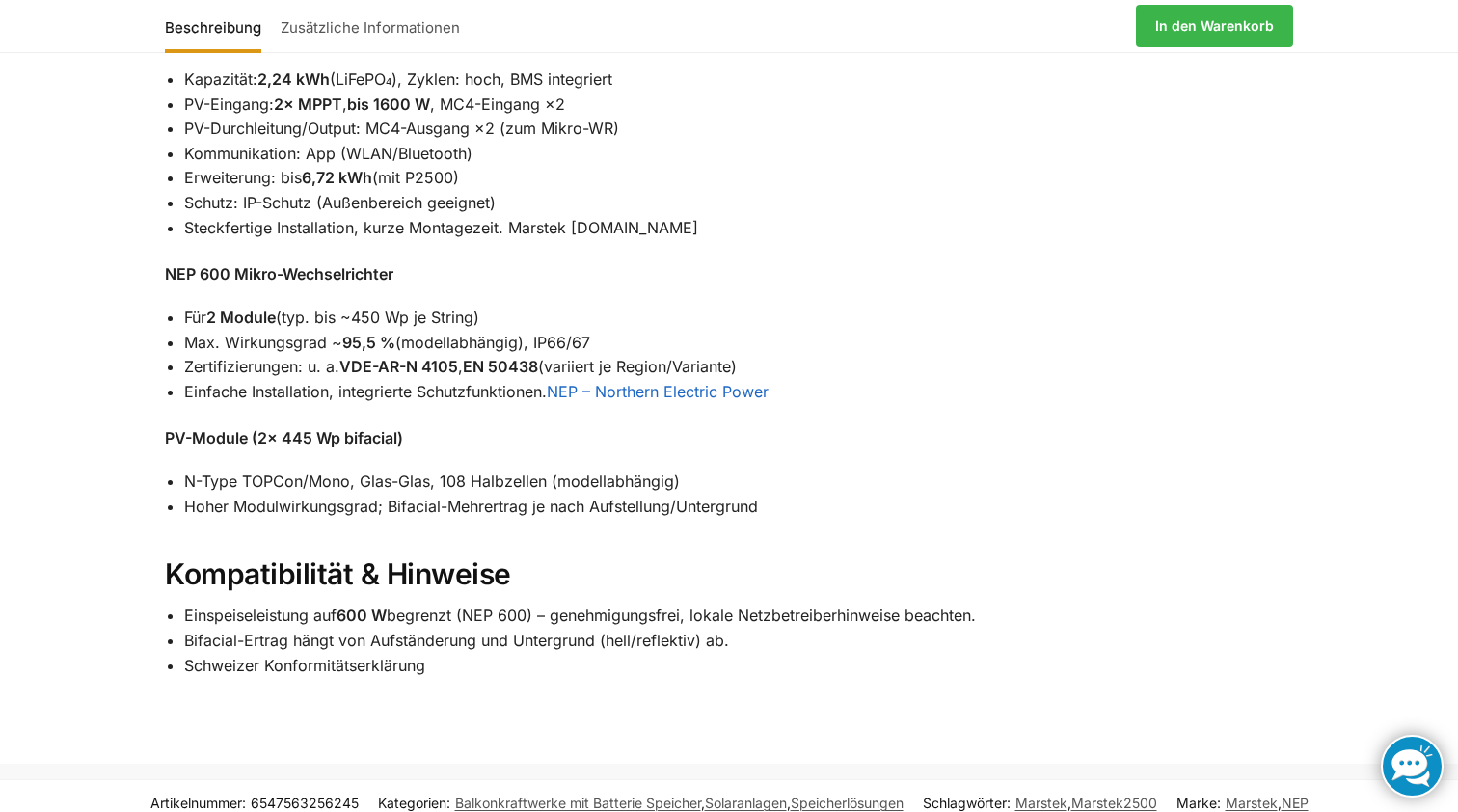
scroll to position [2108, 0]
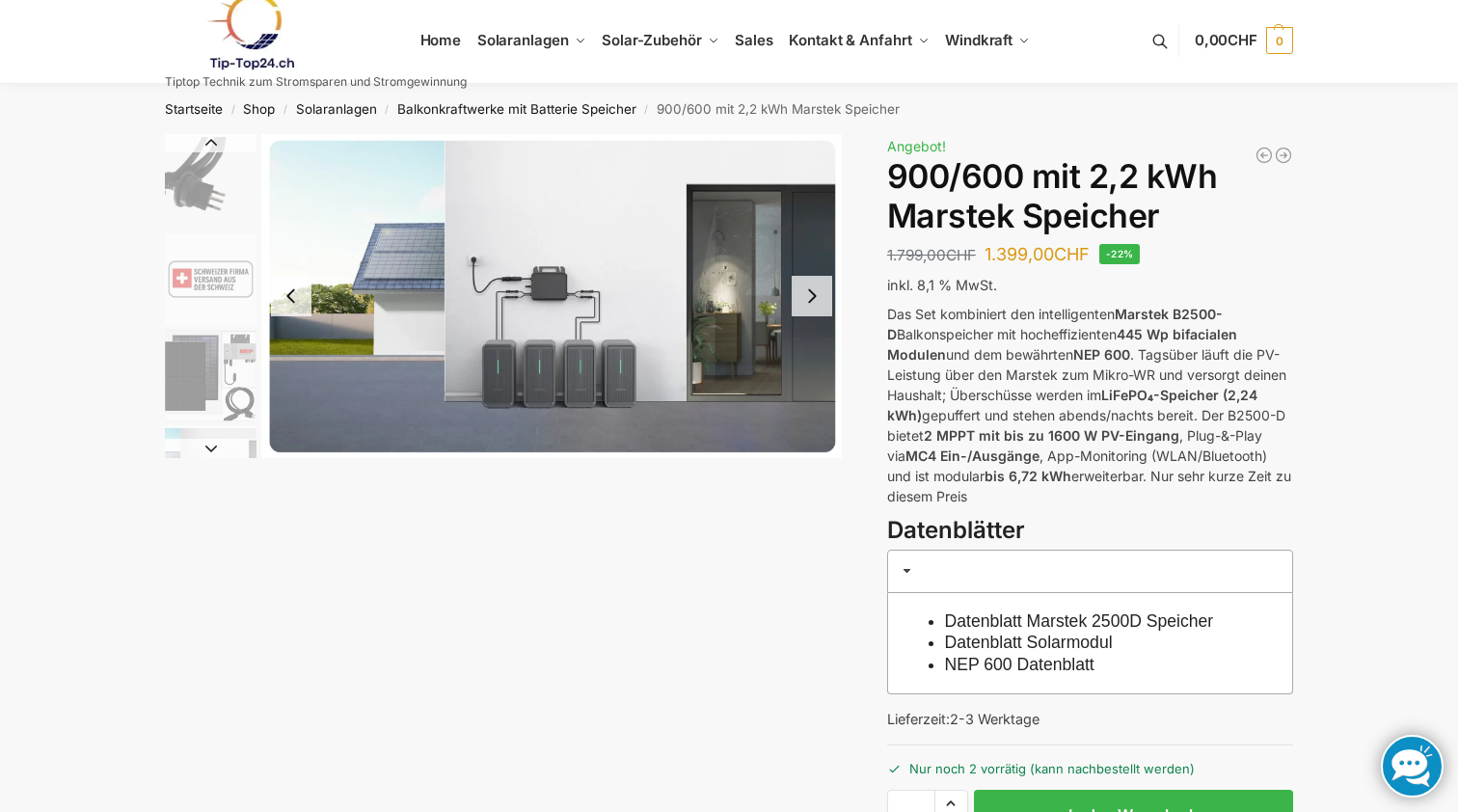
scroll to position [0, 0]
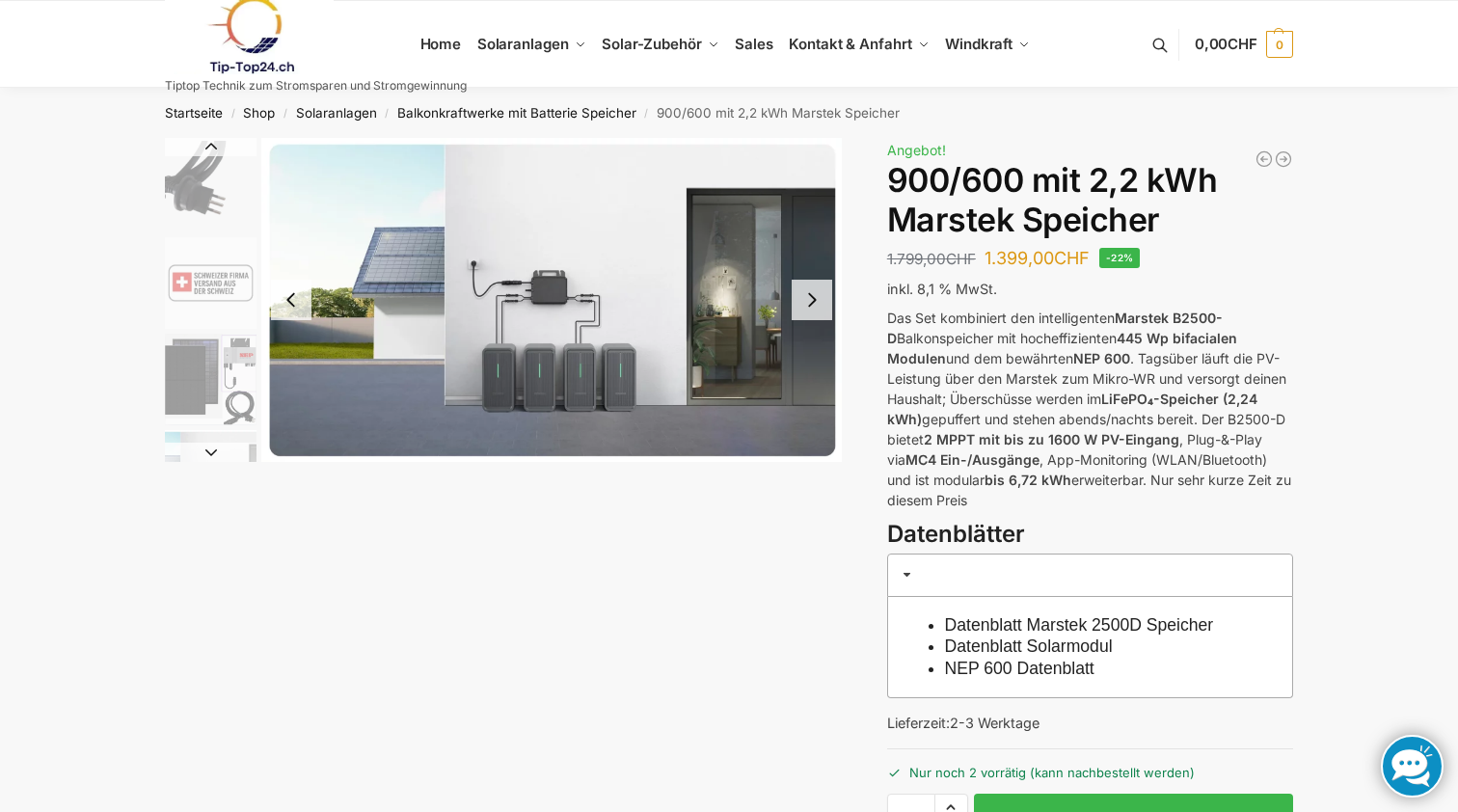
drag, startPoint x: 1116, startPoint y: 336, endPoint x: 943, endPoint y: 352, distance: 173.7
click at [943, 352] on strong "445 Wp bifacialen Modulen" at bounding box center [1062, 348] width 350 height 36
copy p "445 Wp bifacialen Modulen"
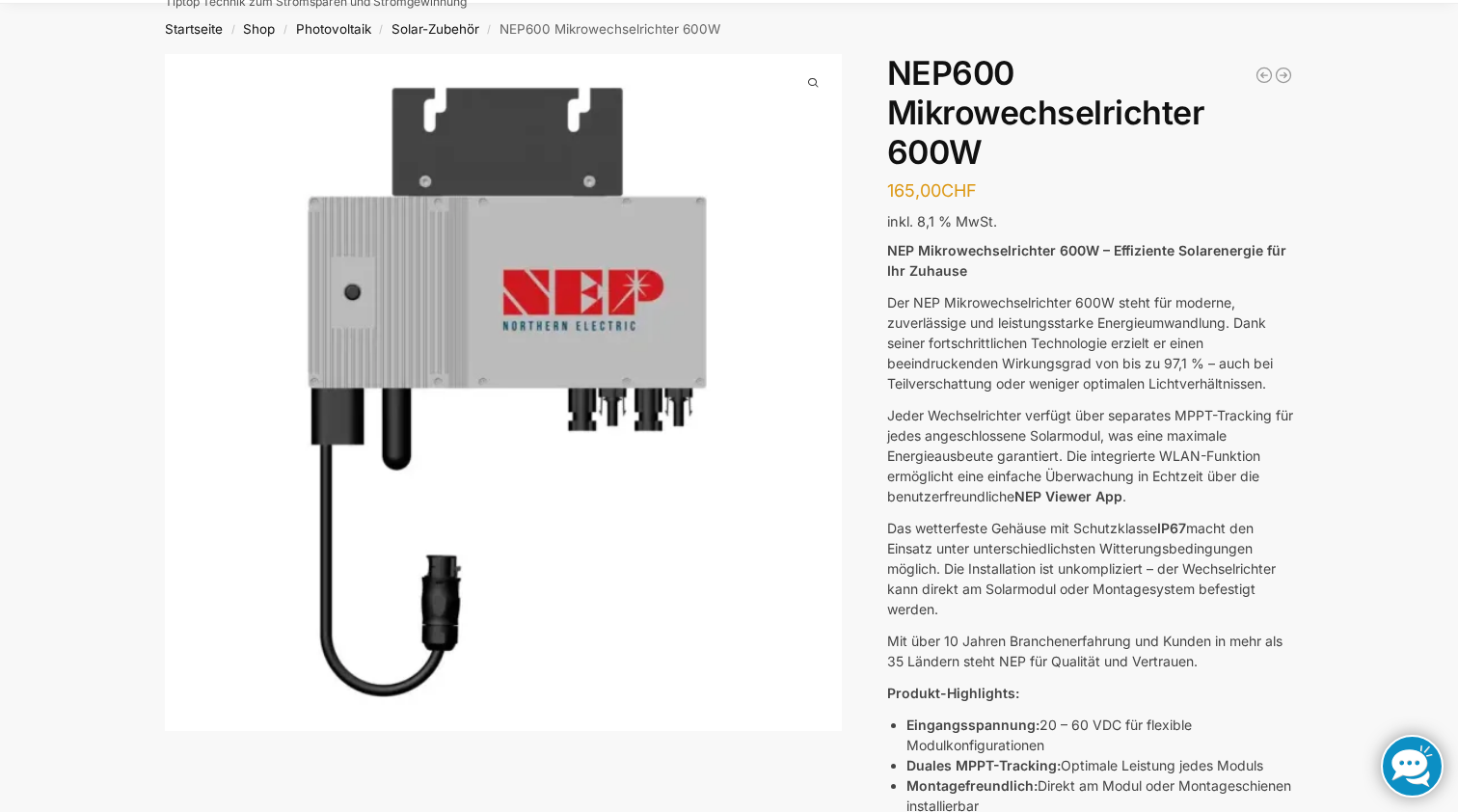
scroll to position [132, 0]
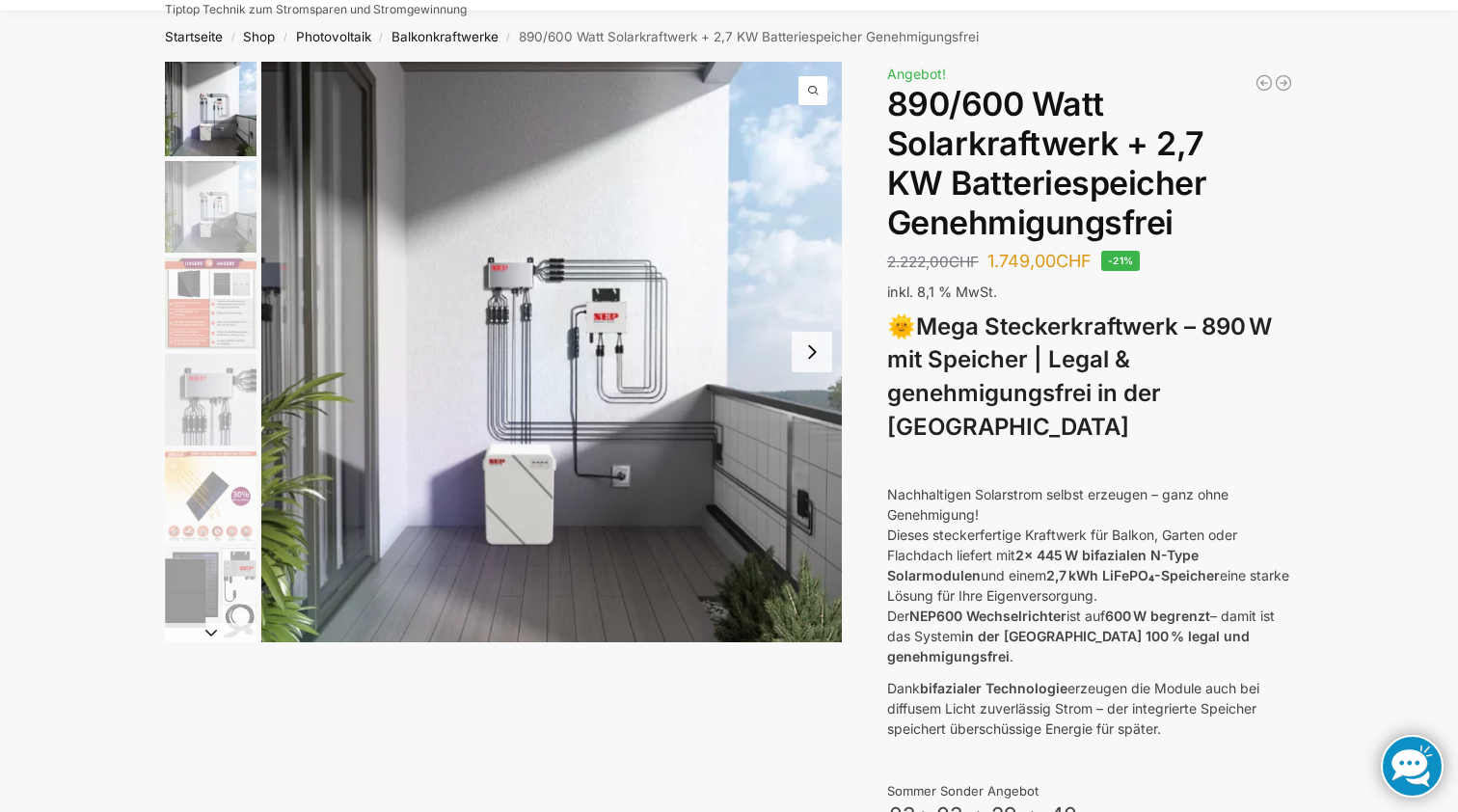
scroll to position [84, 0]
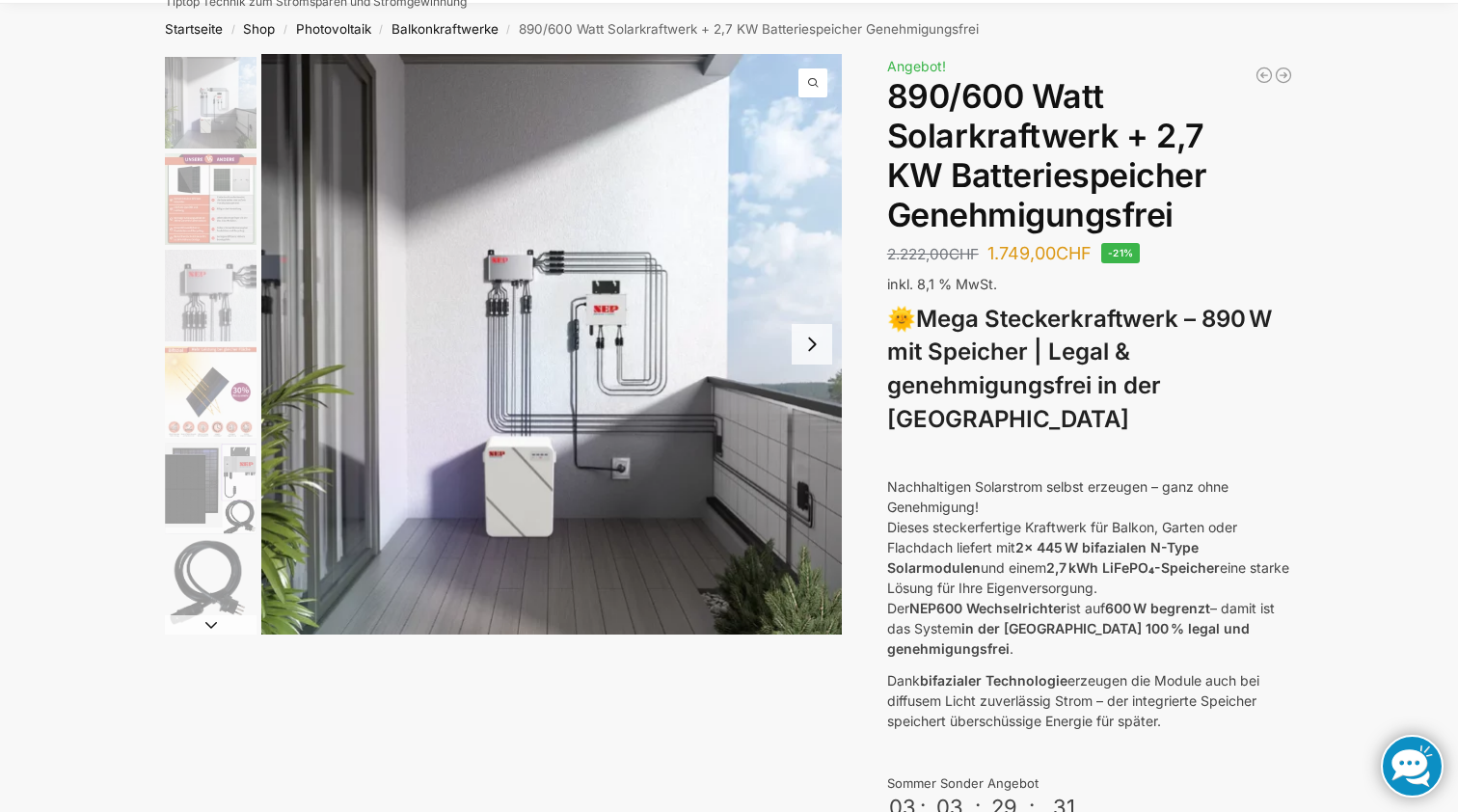
drag, startPoint x: 1020, startPoint y: 508, endPoint x: 976, endPoint y: 522, distance: 46.2
click at [976, 539] on strong "2x 445 W bifazialen N-Type Solarmodulen" at bounding box center [1043, 557] width 312 height 36
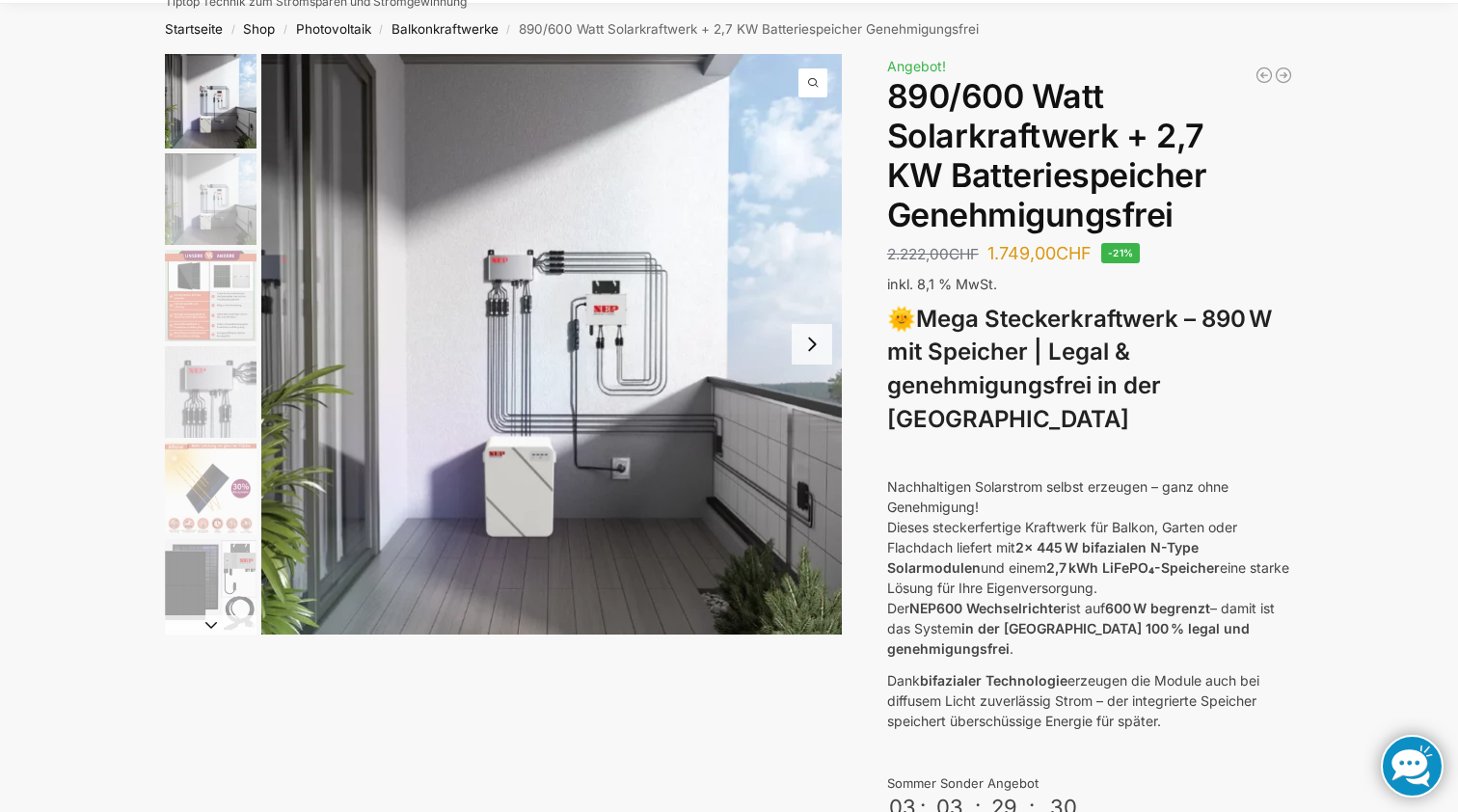
copy p "Dieses steckerfertige Kraftwerk für Balkon, Garten oder Flachdach liefert mit 2…"
